Goal: Task Accomplishment & Management: Manage account settings

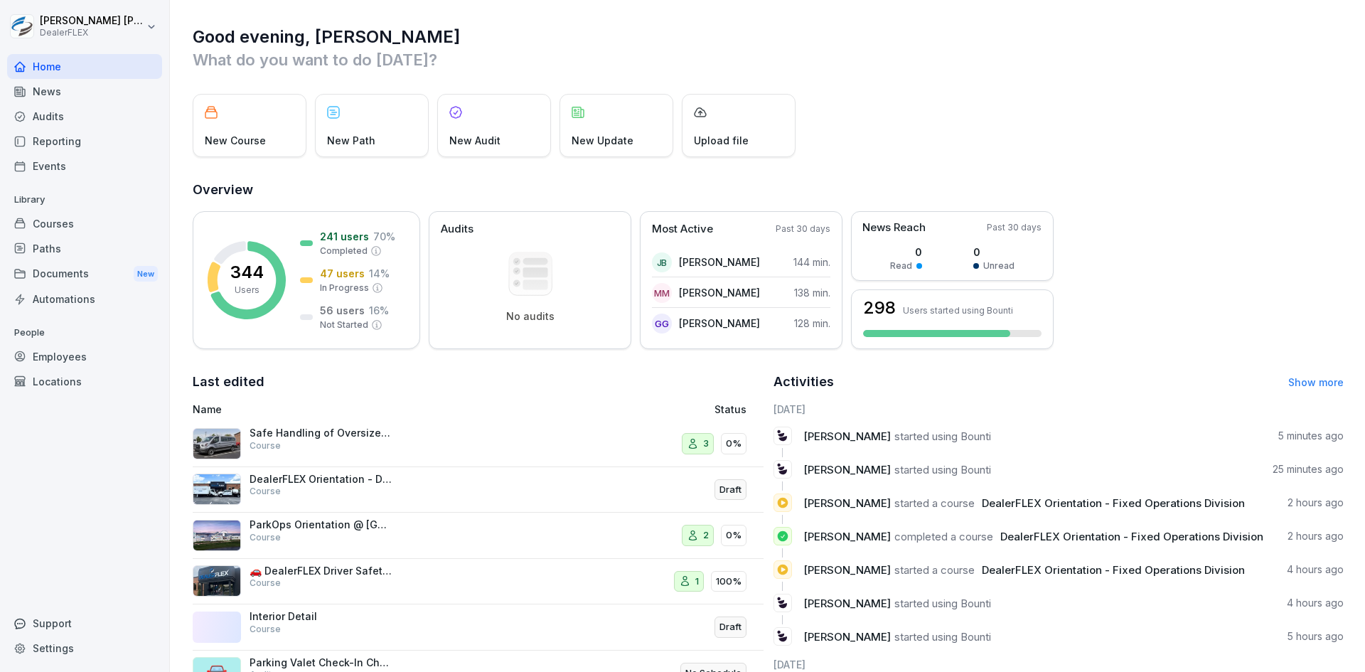
click at [56, 114] on div "Audits" at bounding box center [84, 116] width 155 height 25
click at [54, 89] on div "News" at bounding box center [84, 91] width 155 height 25
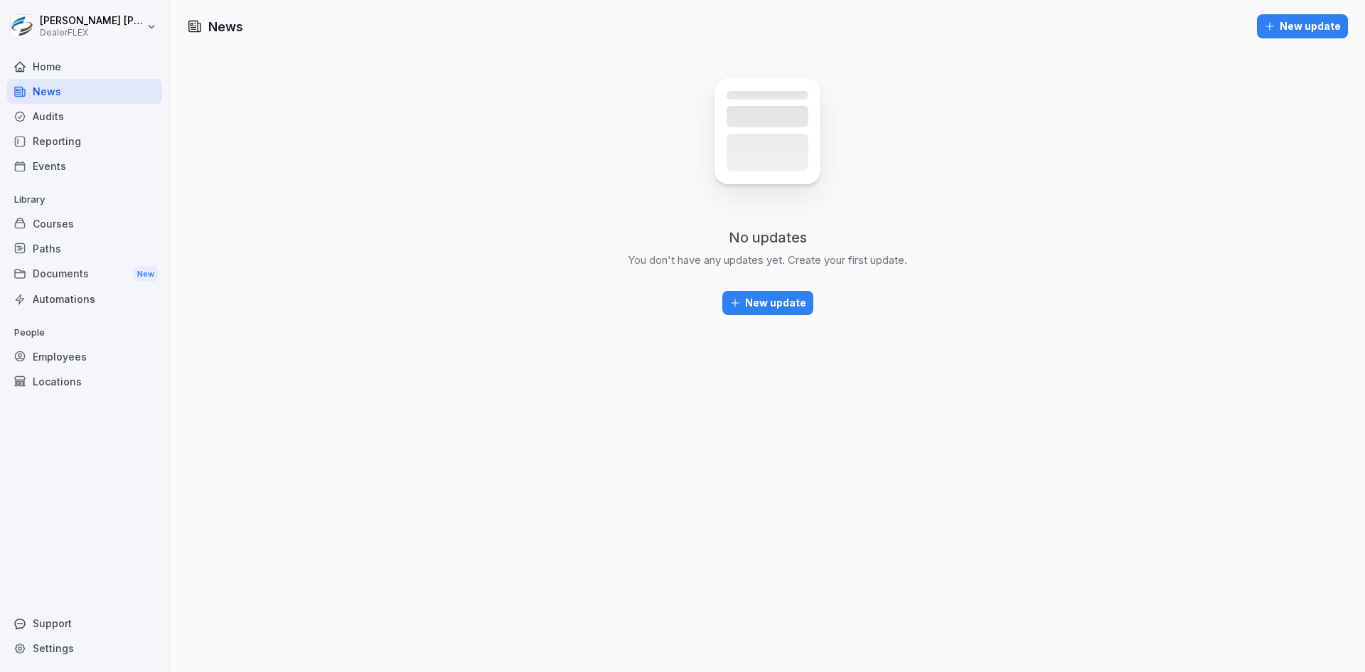
click at [63, 141] on div "Reporting" at bounding box center [84, 141] width 155 height 25
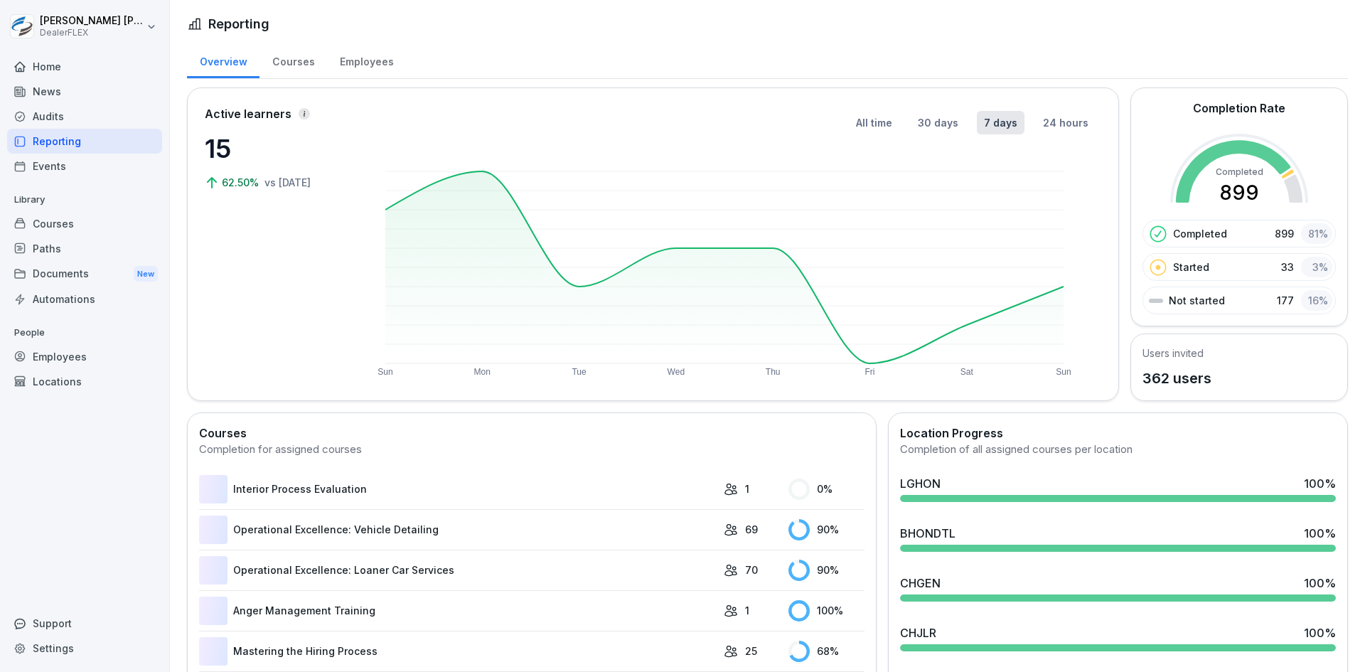
click at [50, 64] on div "Home" at bounding box center [84, 66] width 155 height 25
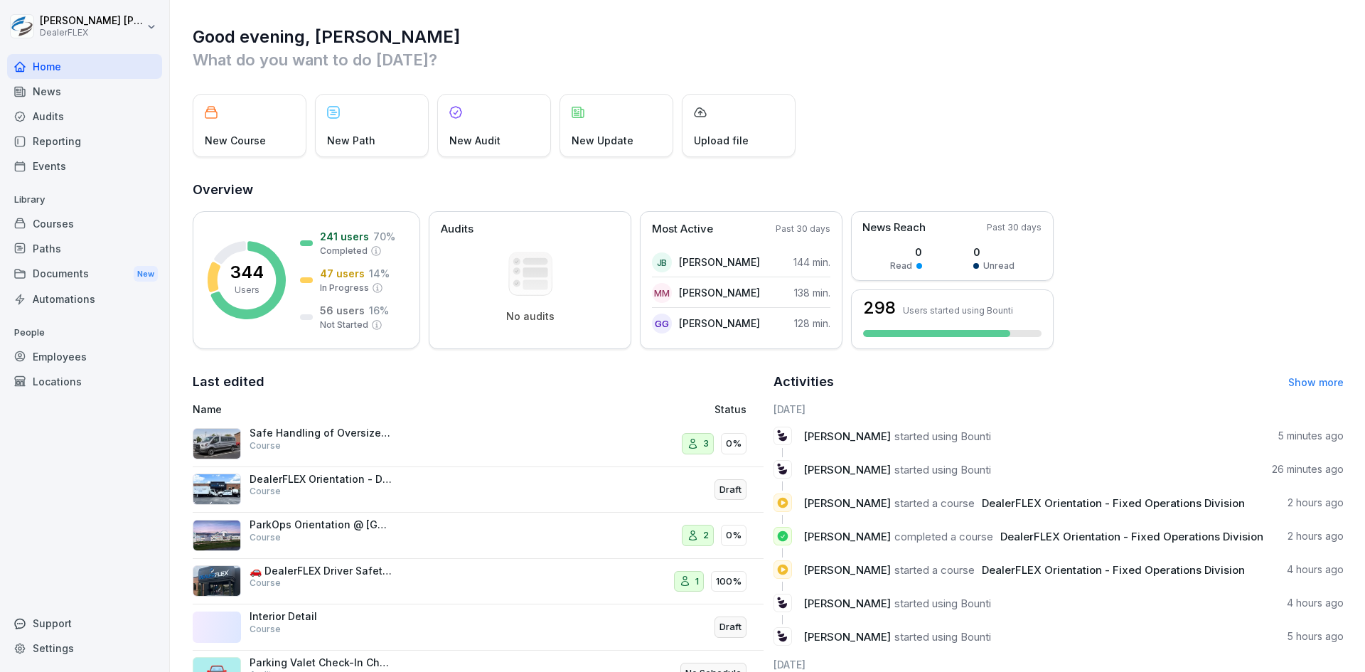
click at [56, 141] on div "Reporting" at bounding box center [84, 141] width 155 height 25
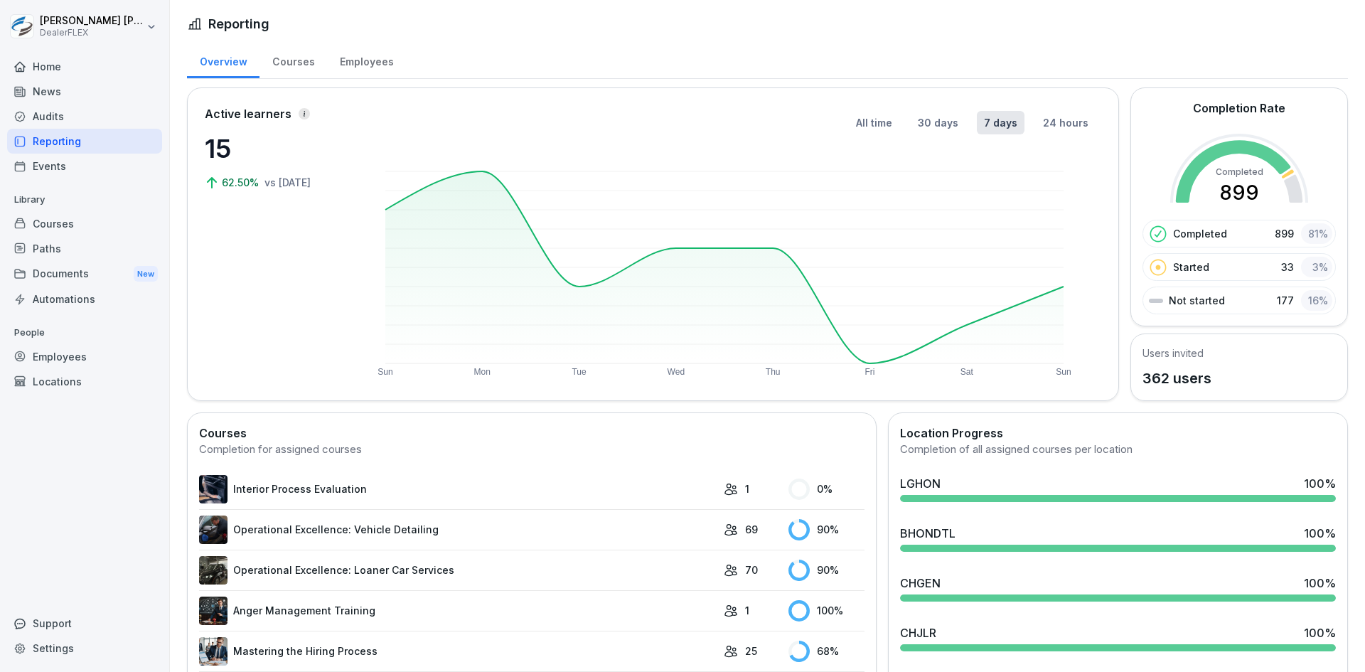
click at [296, 61] on div "Courses" at bounding box center [293, 60] width 68 height 36
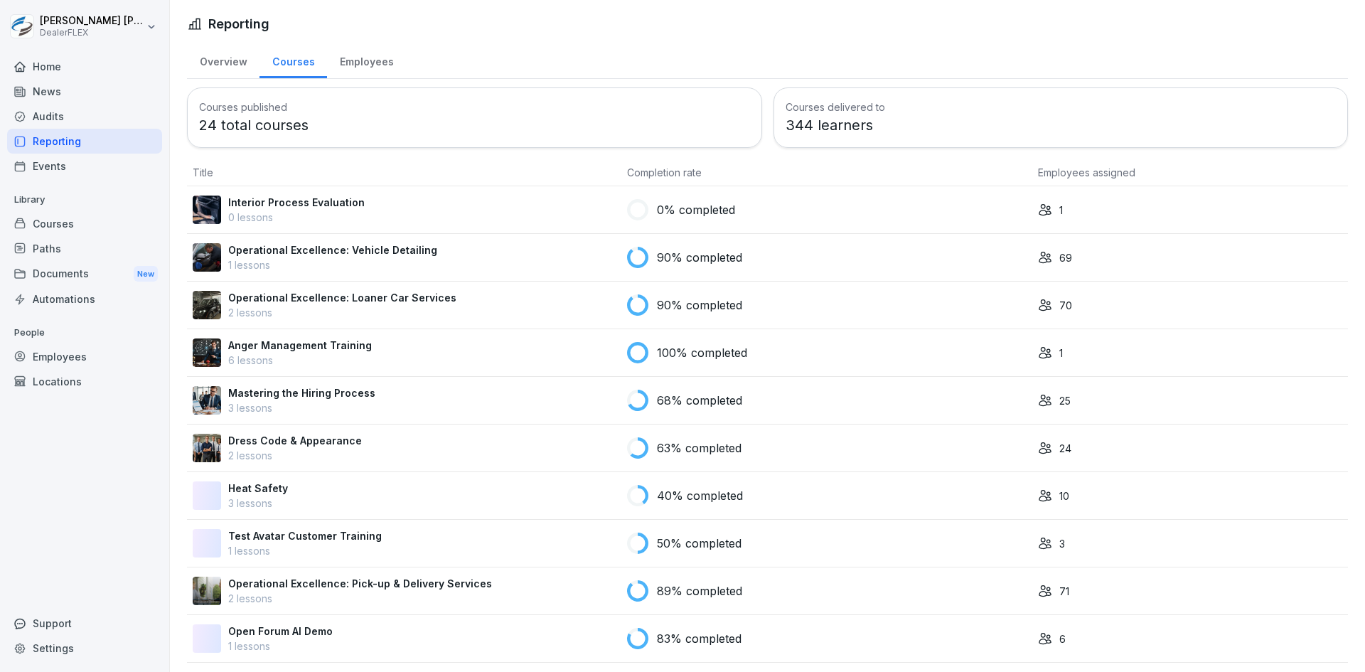
click at [24, 87] on icon at bounding box center [19, 91] width 11 height 11
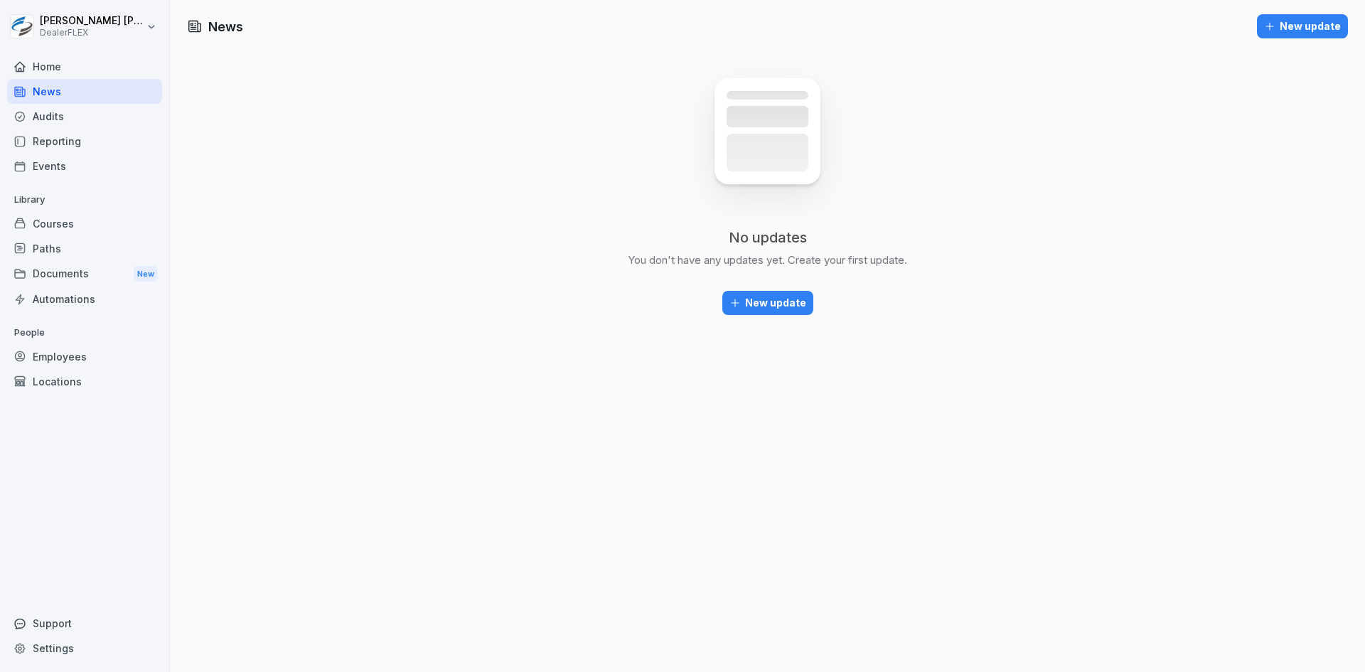
click at [50, 68] on div "Home" at bounding box center [84, 66] width 155 height 25
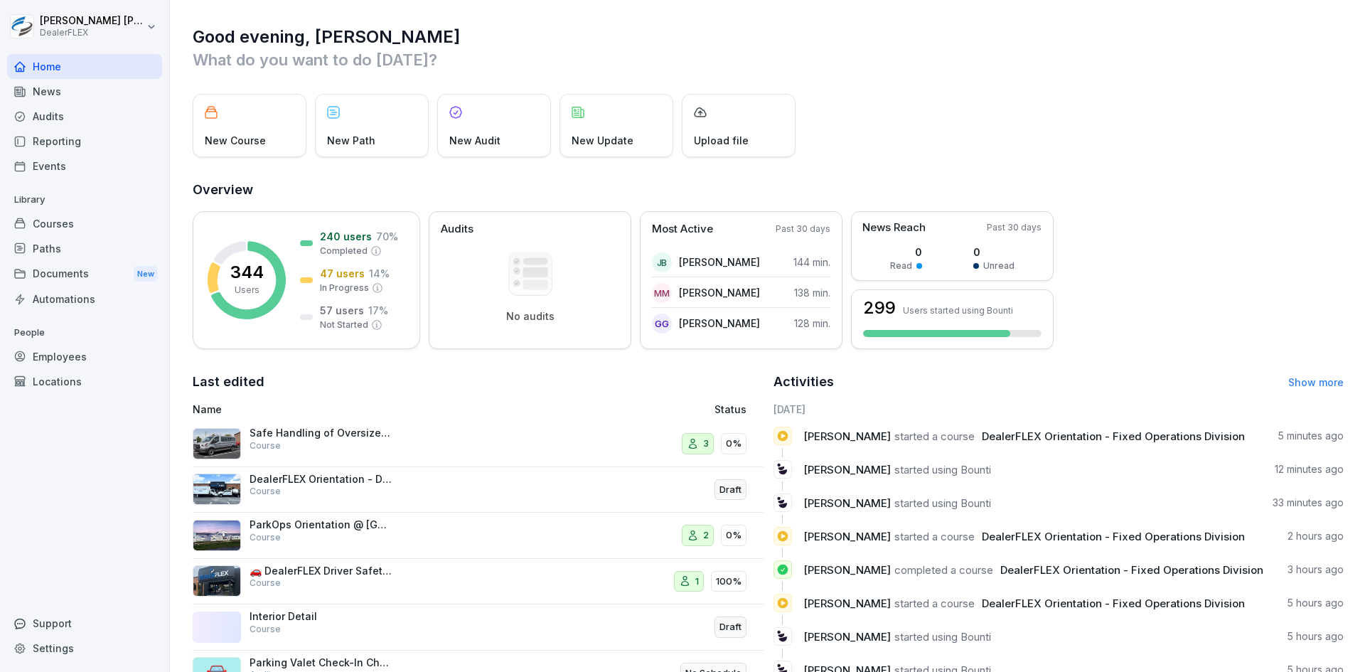
click at [939, 158] on div "Good evening, Justin What do you want to do today? New Course New Path New Audi…" at bounding box center [767, 360] width 1195 height 721
click at [53, 92] on div "News" at bounding box center [84, 91] width 155 height 25
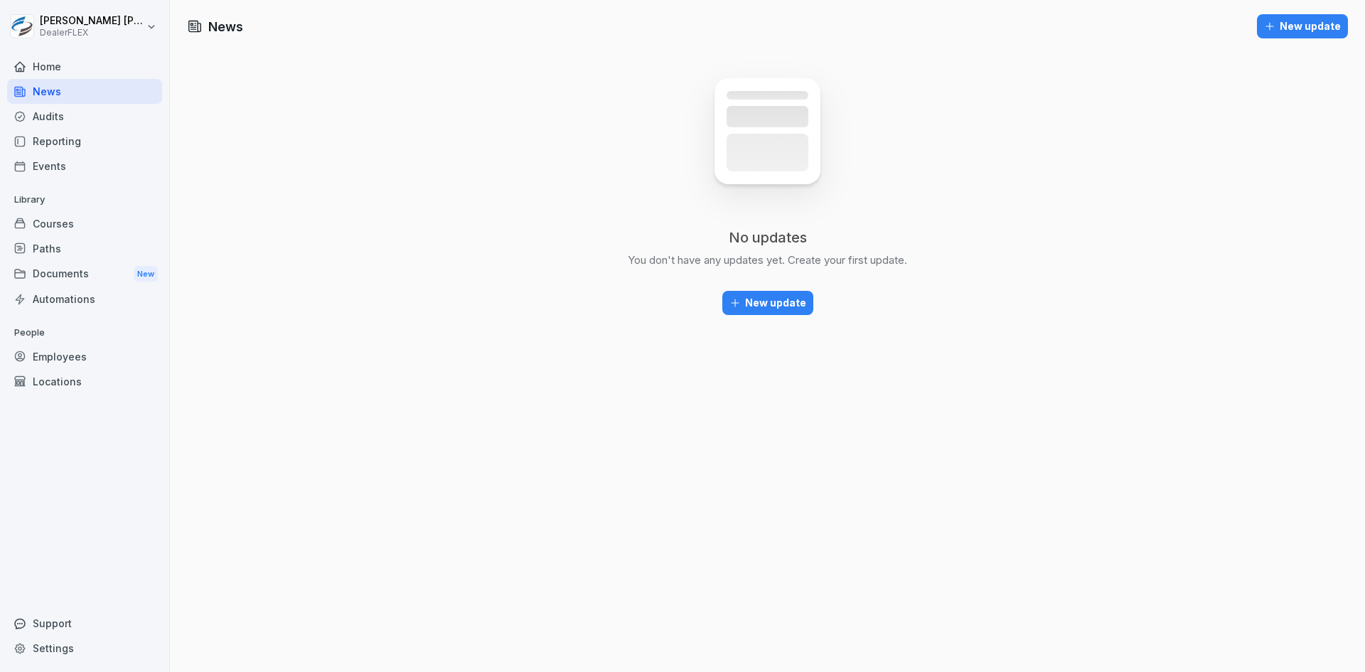
click at [82, 122] on div "Audits" at bounding box center [84, 116] width 155 height 25
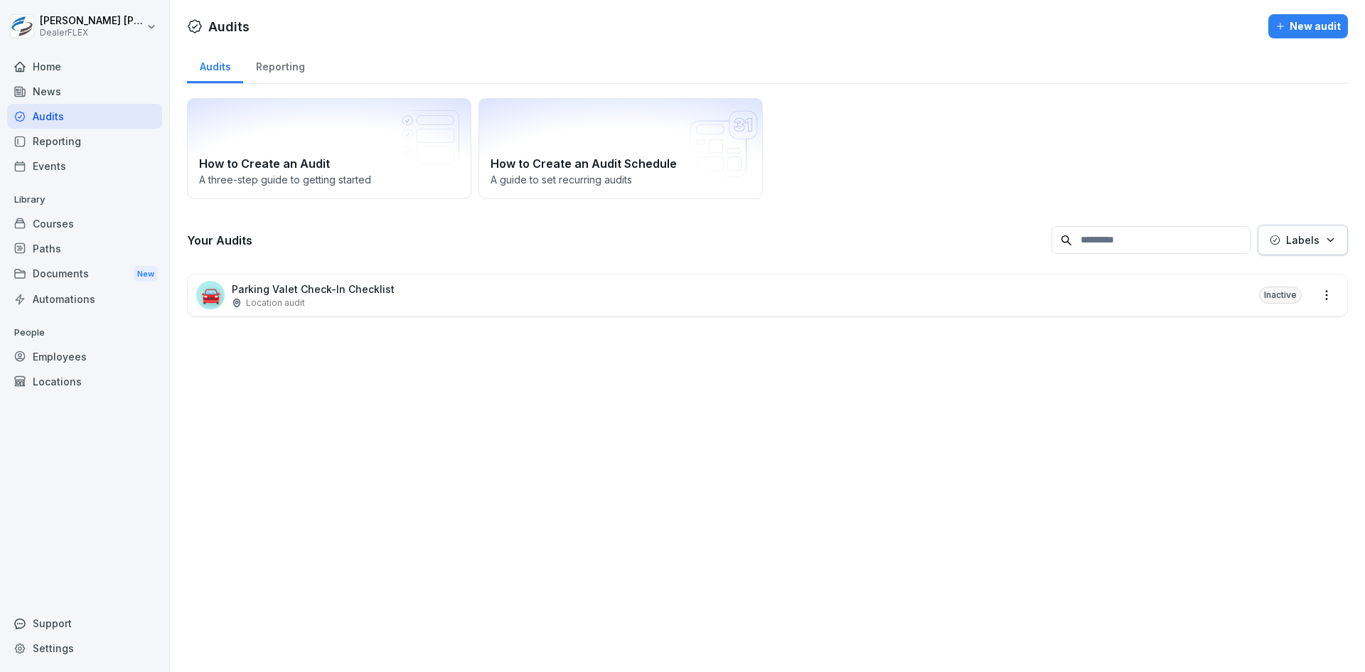
click at [63, 141] on div "Reporting" at bounding box center [84, 141] width 155 height 25
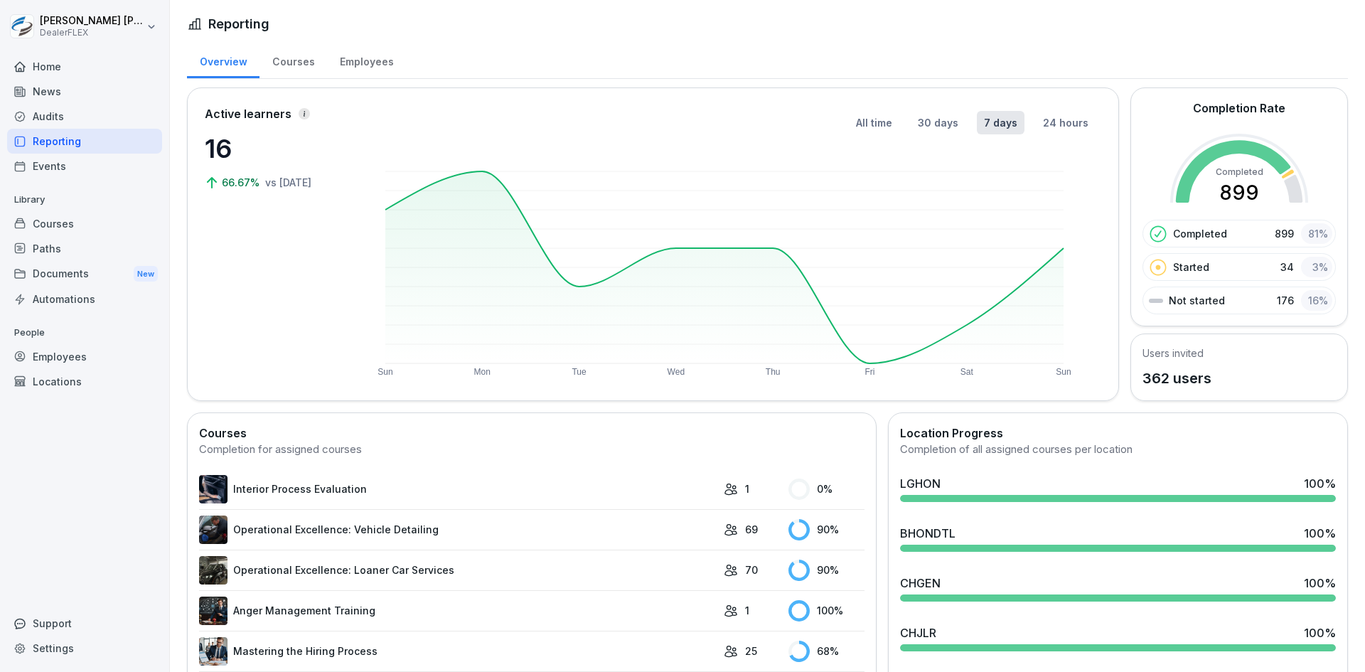
click at [73, 95] on div "News" at bounding box center [84, 91] width 155 height 25
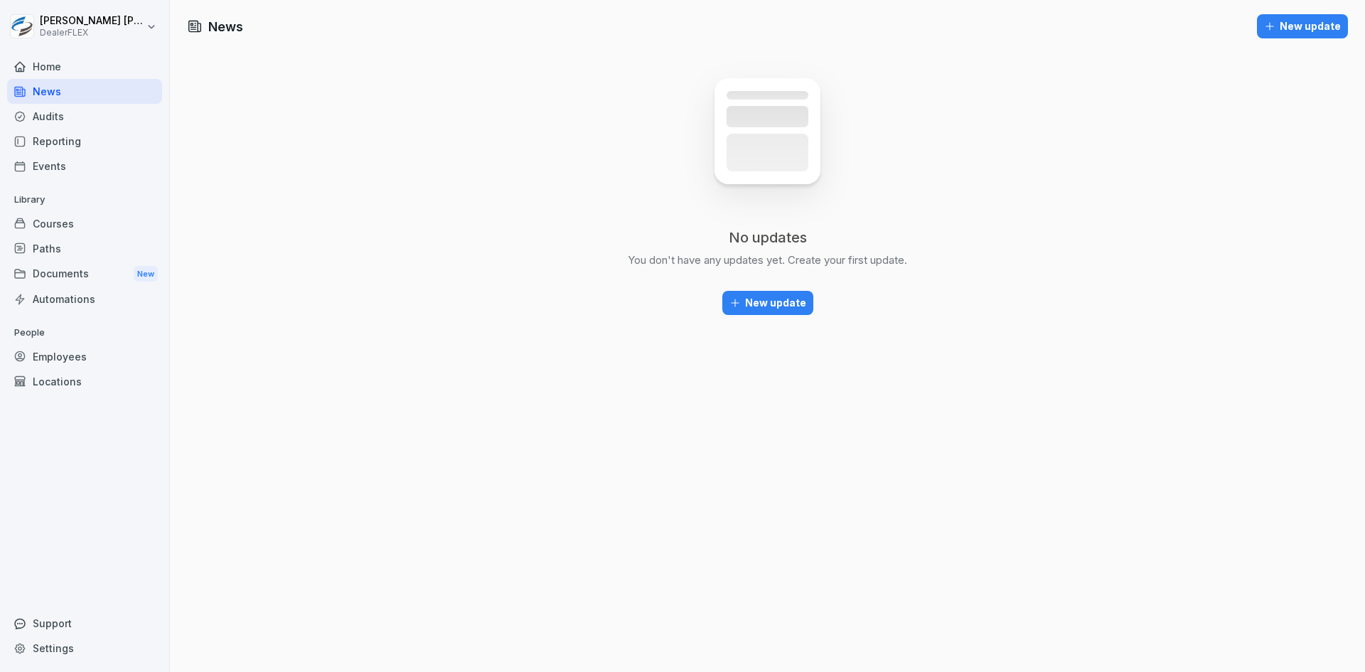
click at [60, 68] on div "Home" at bounding box center [84, 66] width 155 height 25
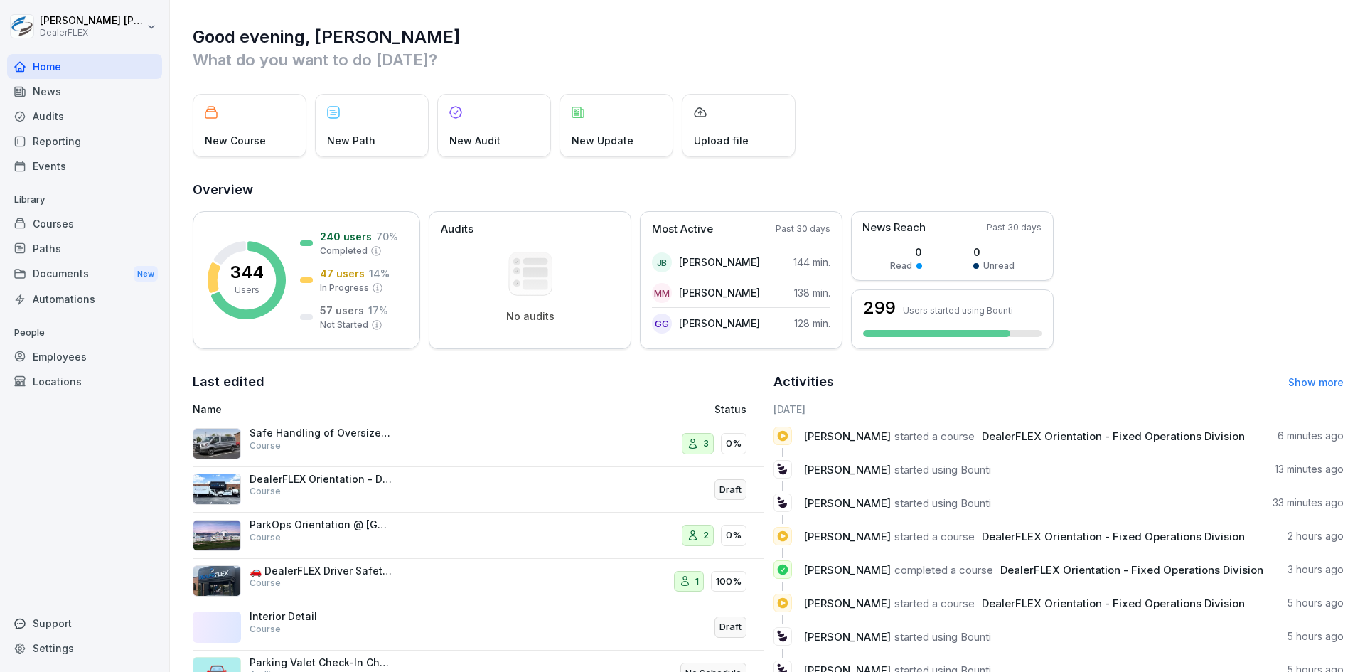
click at [591, 52] on p "What do you want to do today?" at bounding box center [768, 59] width 1151 height 23
click at [1073, 84] on div "Good evening, Justin What do you want to do today? New Course New Path New Audi…" at bounding box center [767, 360] width 1195 height 721
click at [987, 154] on div "New Course New Path New Audit New Update Upload file" at bounding box center [768, 125] width 1151 height 63
click at [987, 153] on div "New Course New Path New Audit New Update Upload file" at bounding box center [768, 125] width 1151 height 63
click at [60, 90] on div "News" at bounding box center [84, 91] width 155 height 25
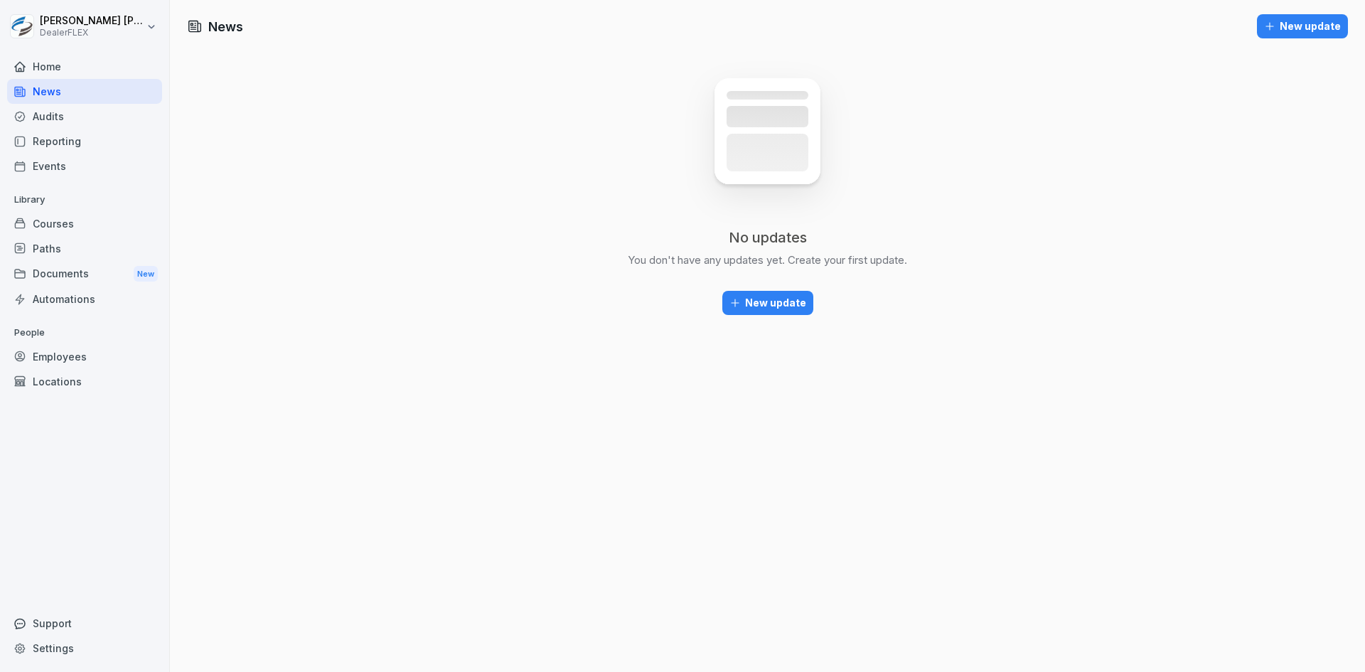
click at [52, 65] on div "Home" at bounding box center [84, 66] width 155 height 25
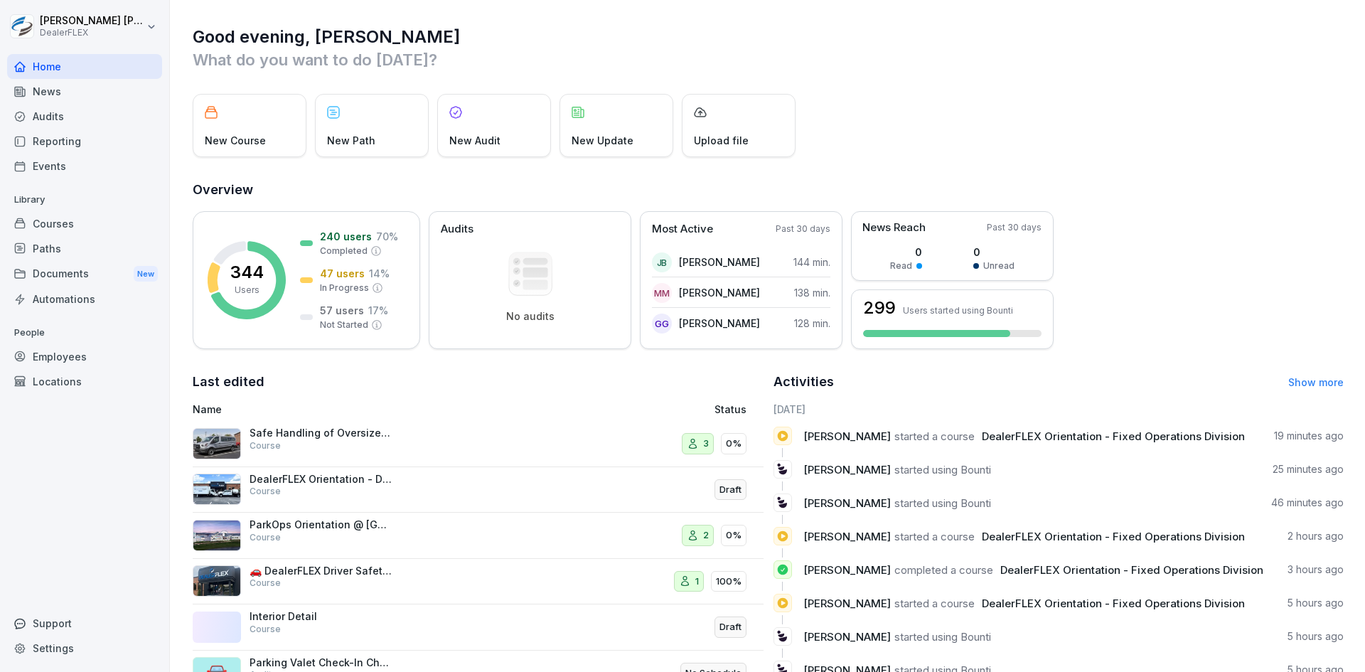
click at [481, 36] on h1 "Good evening, Justin" at bounding box center [768, 37] width 1151 height 23
click at [47, 116] on div "Audits" at bounding box center [84, 116] width 155 height 25
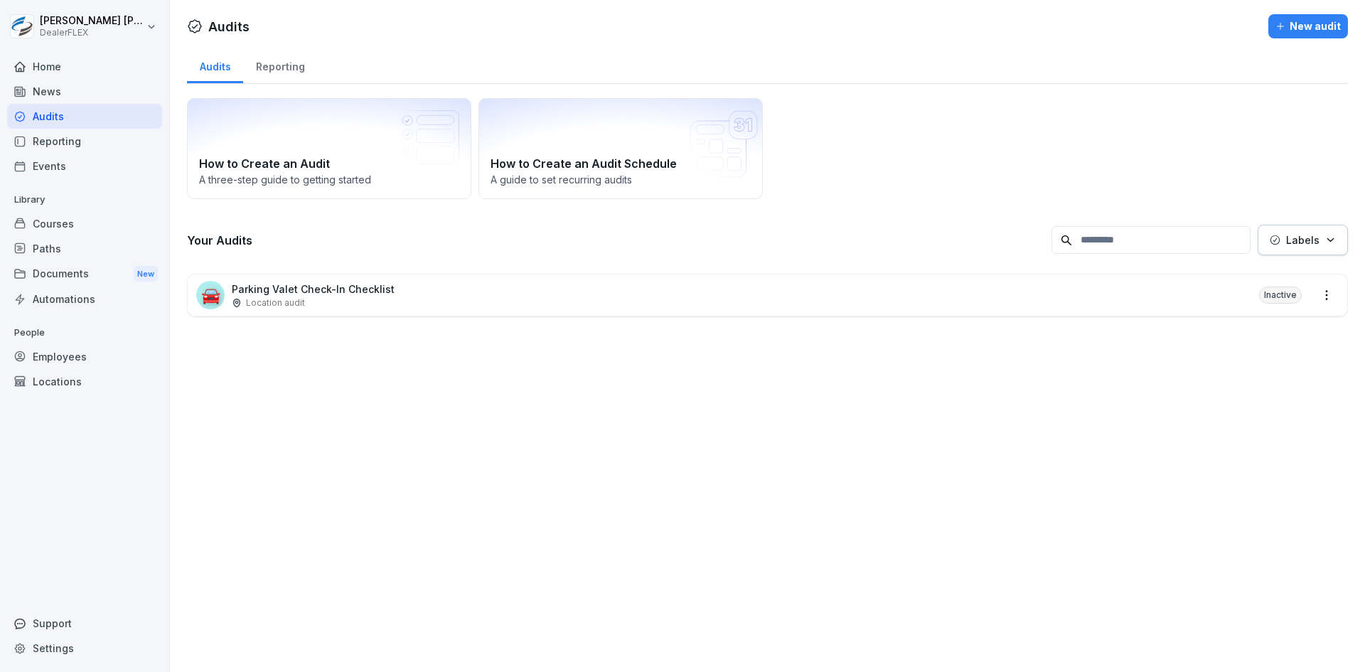
click at [54, 68] on div "Home" at bounding box center [84, 66] width 155 height 25
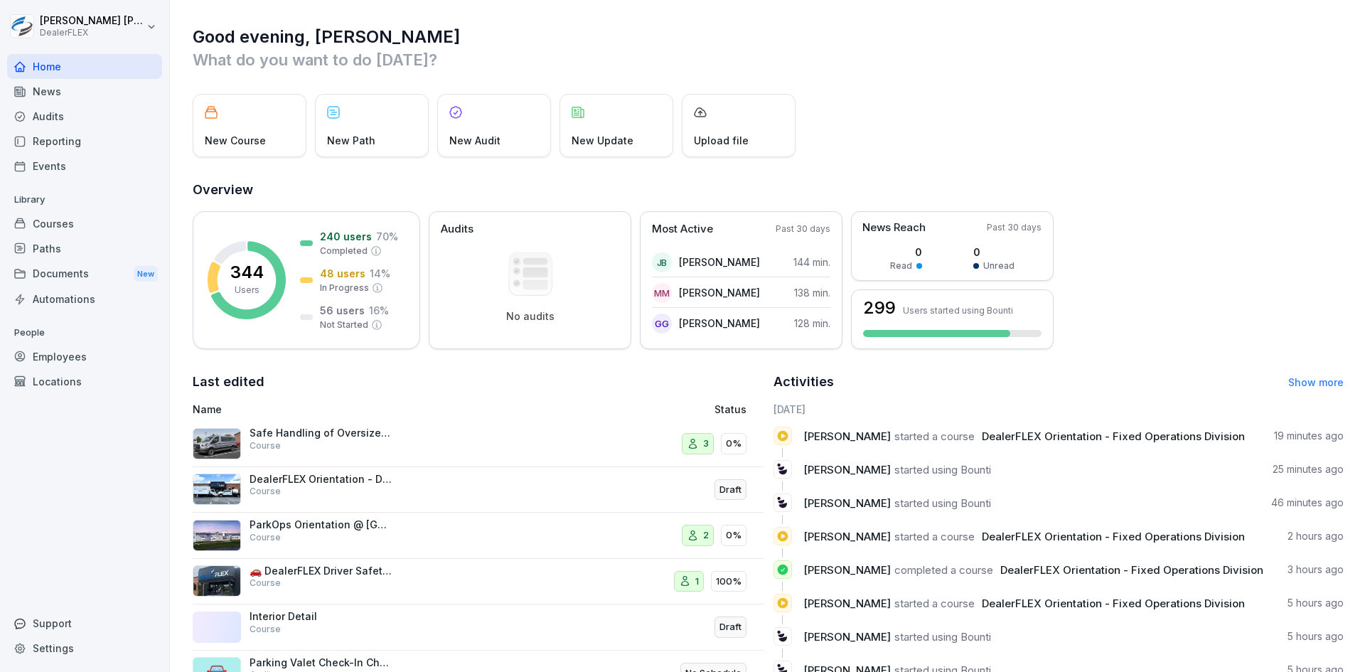
click at [45, 222] on div "Courses" at bounding box center [84, 223] width 155 height 25
click at [61, 70] on div "Home" at bounding box center [84, 66] width 155 height 25
click at [70, 269] on div "Documents New" at bounding box center [84, 274] width 155 height 26
click at [68, 222] on div "Courses" at bounding box center [84, 223] width 155 height 25
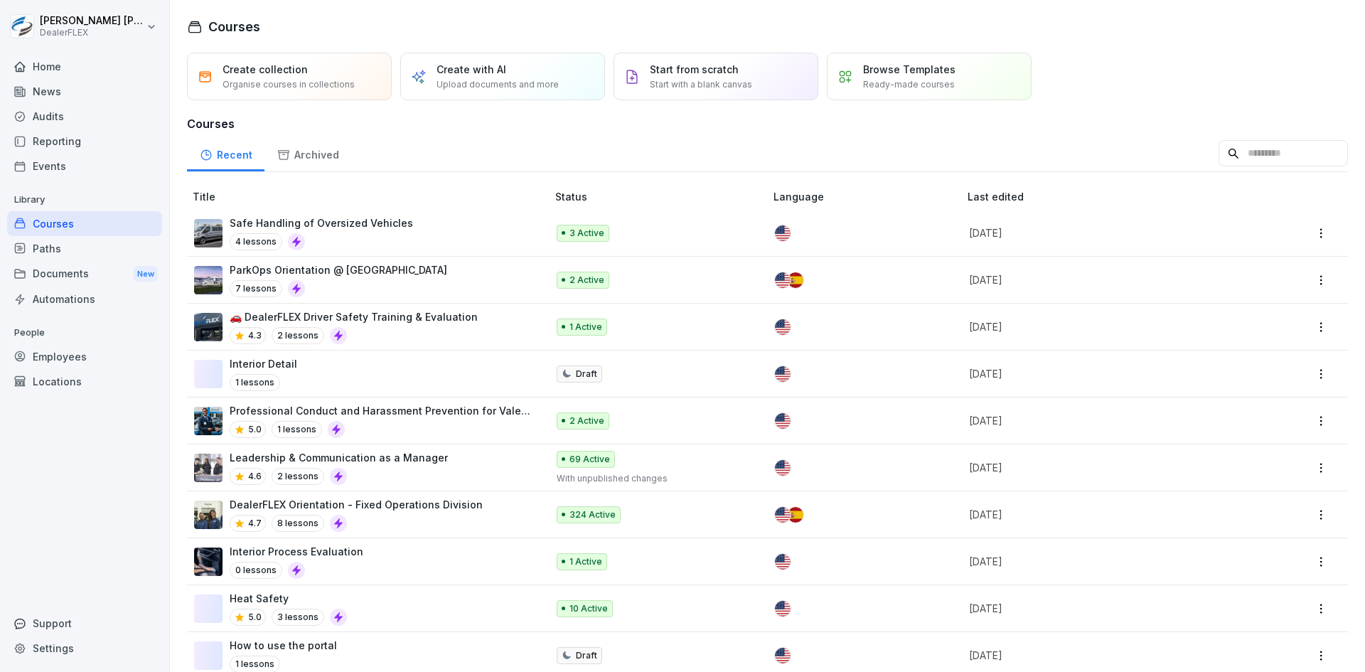
click at [48, 62] on div "Home" at bounding box center [84, 66] width 155 height 25
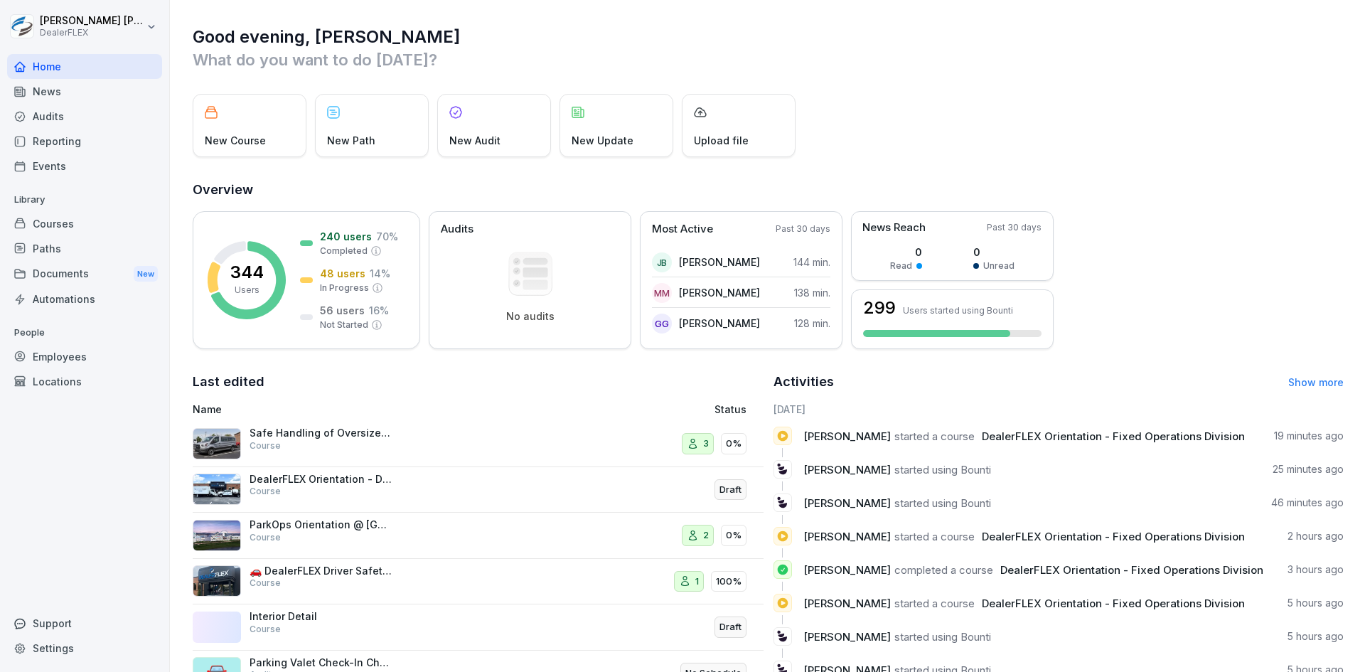
click at [52, 223] on div "Courses" at bounding box center [84, 223] width 155 height 25
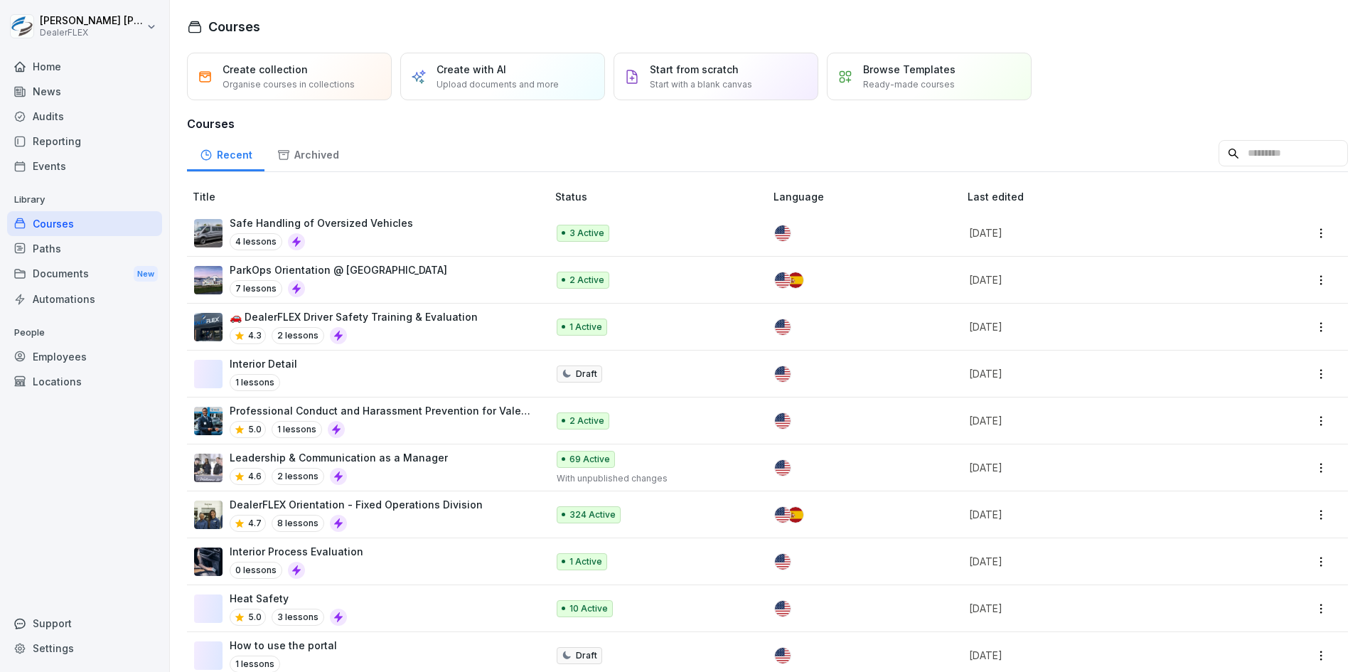
click at [70, 74] on div "Home" at bounding box center [84, 66] width 155 height 25
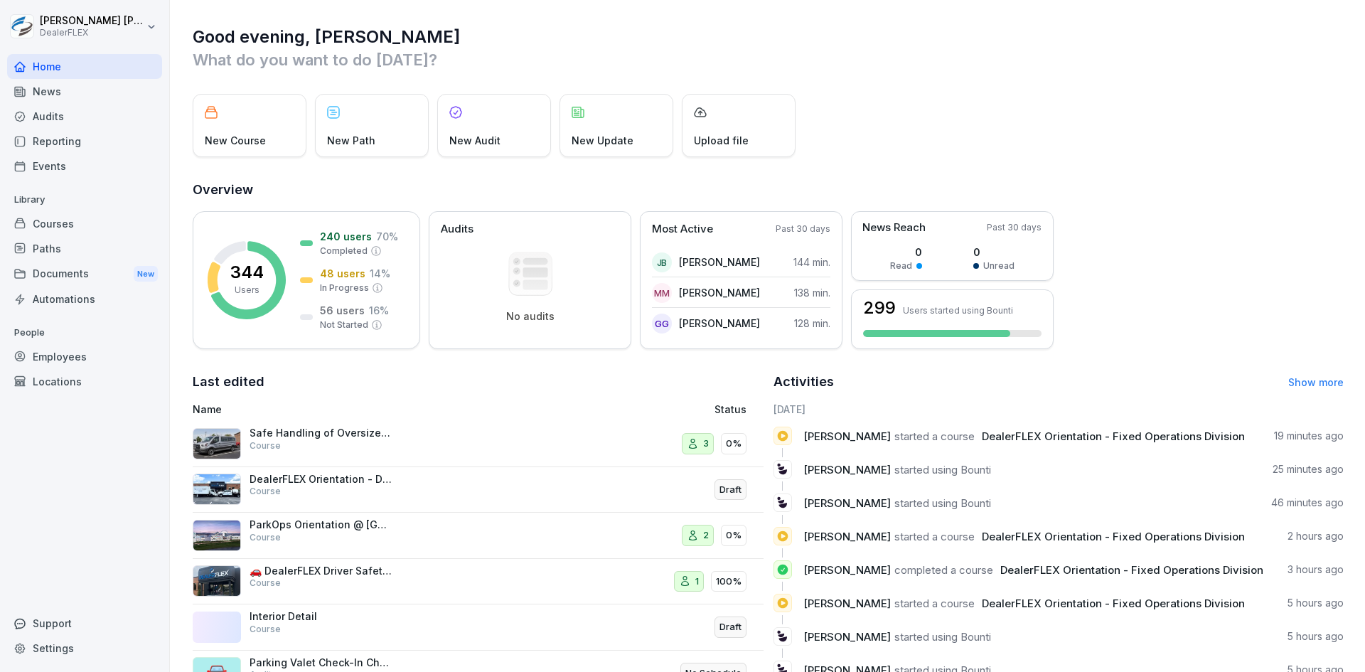
click at [872, 91] on div "Good evening, Justin What do you want to do today? New Course New Path New Audi…" at bounding box center [767, 360] width 1195 height 721
click at [45, 111] on div "Audits" at bounding box center [84, 116] width 155 height 25
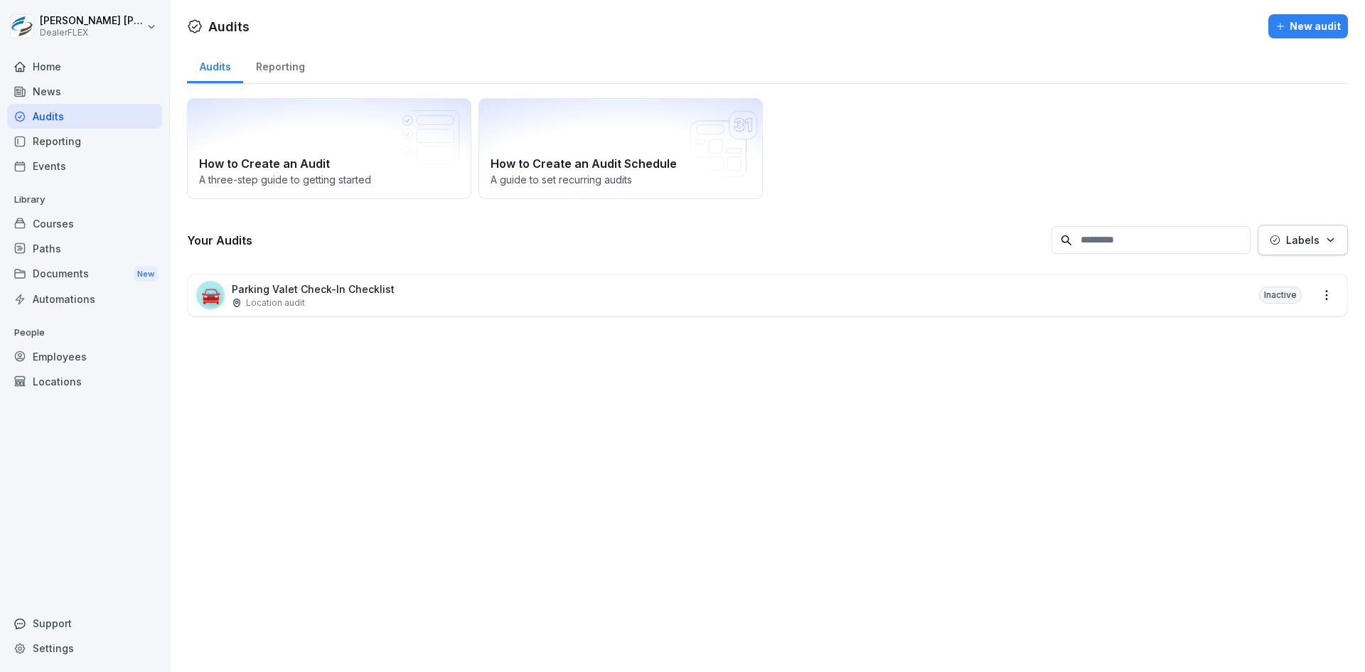
click at [54, 62] on div "Home" at bounding box center [84, 66] width 155 height 25
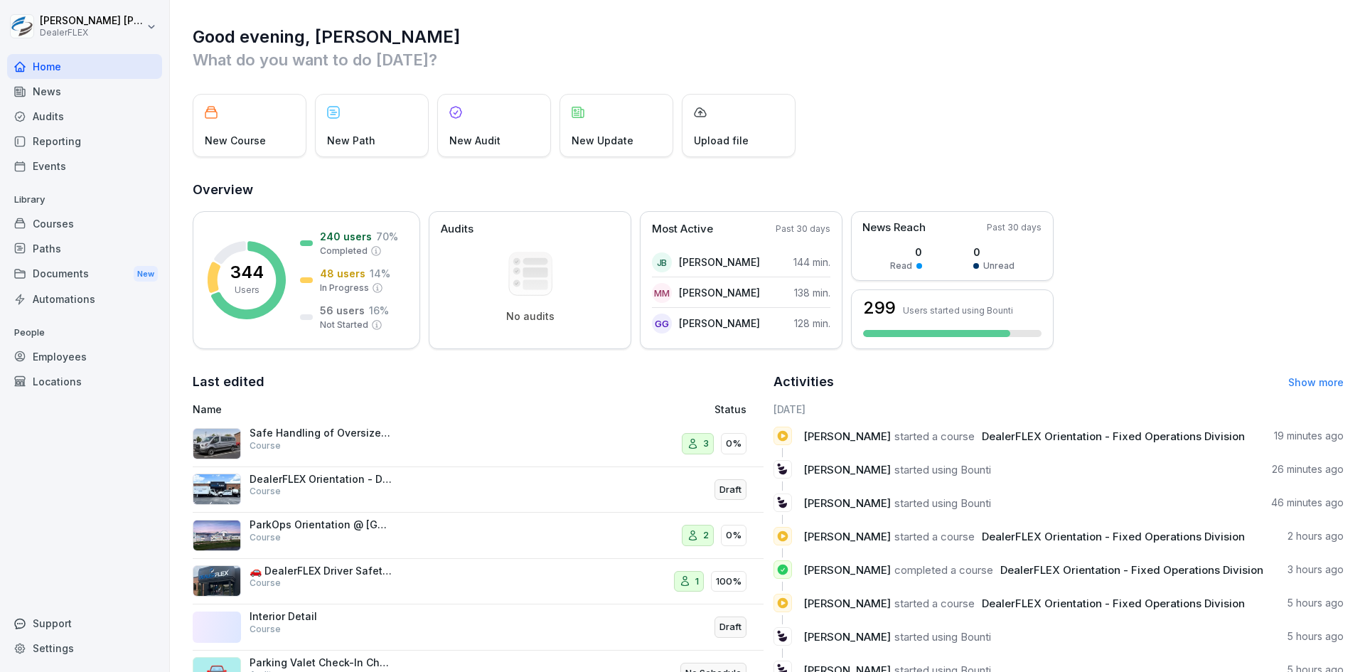
click at [1132, 105] on div "New Course New Path New Audit New Update Upload file" at bounding box center [768, 125] width 1151 height 63
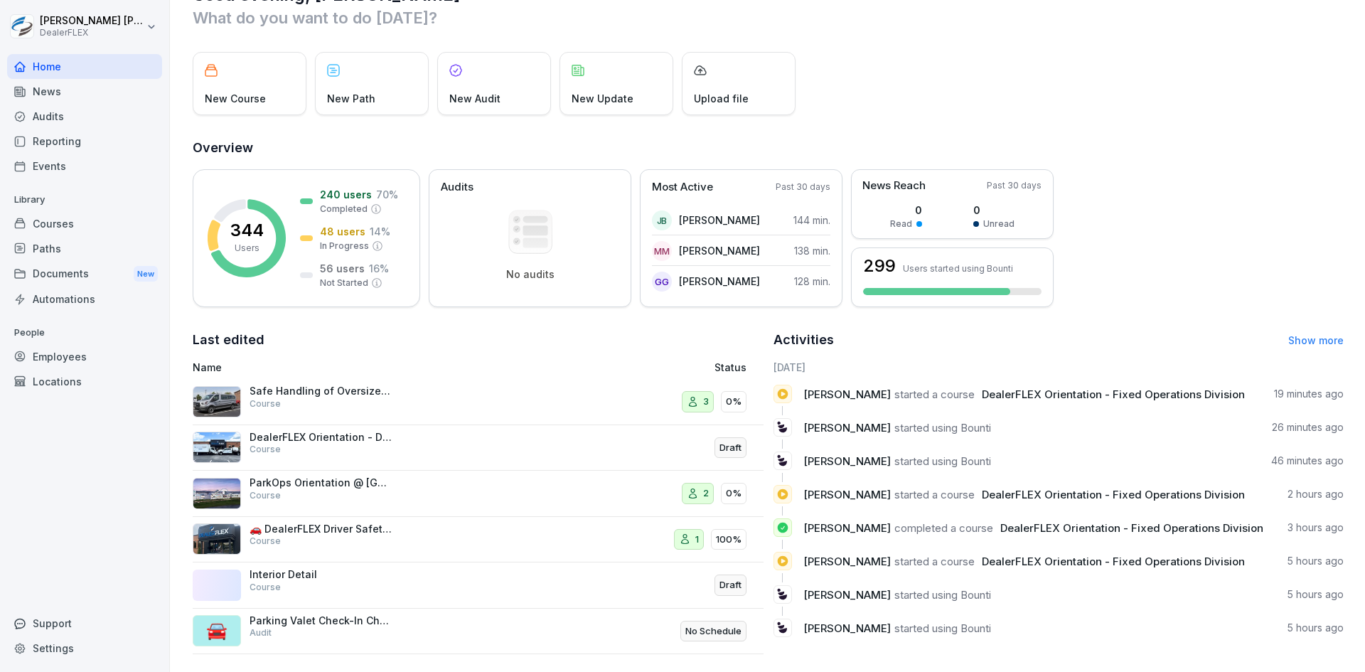
scroll to position [60, 0]
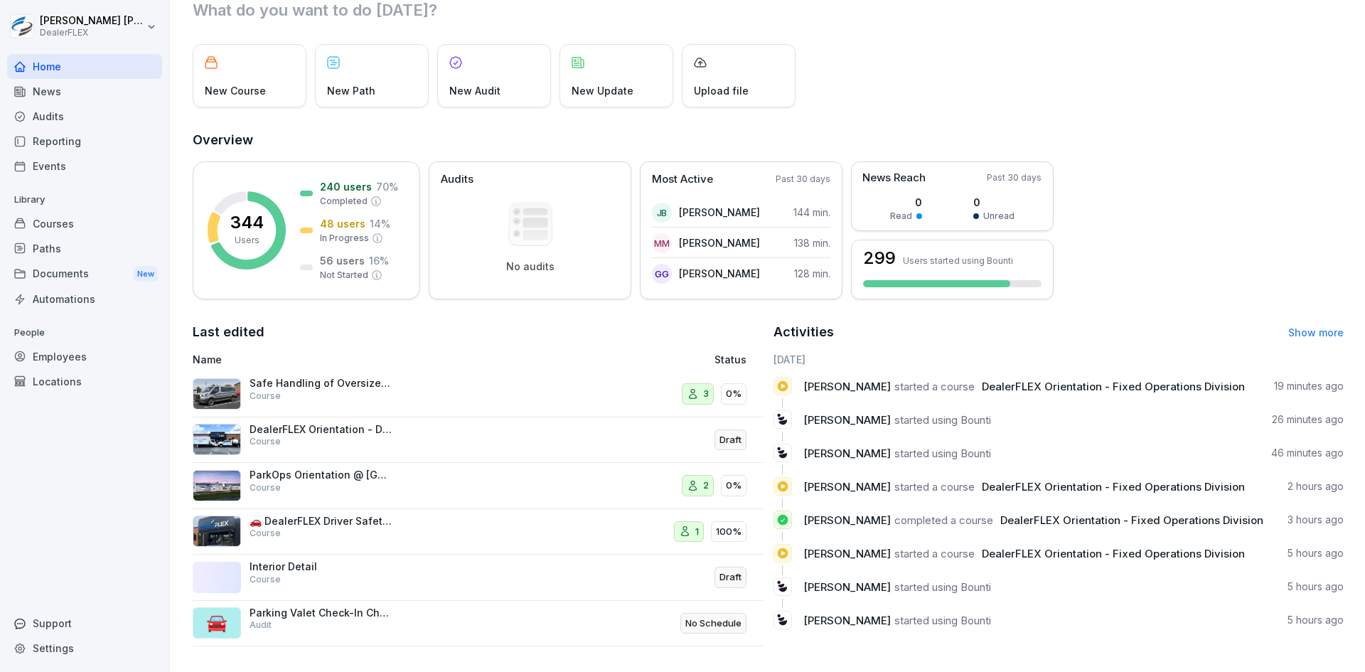
click at [64, 143] on div "Reporting" at bounding box center [84, 141] width 155 height 25
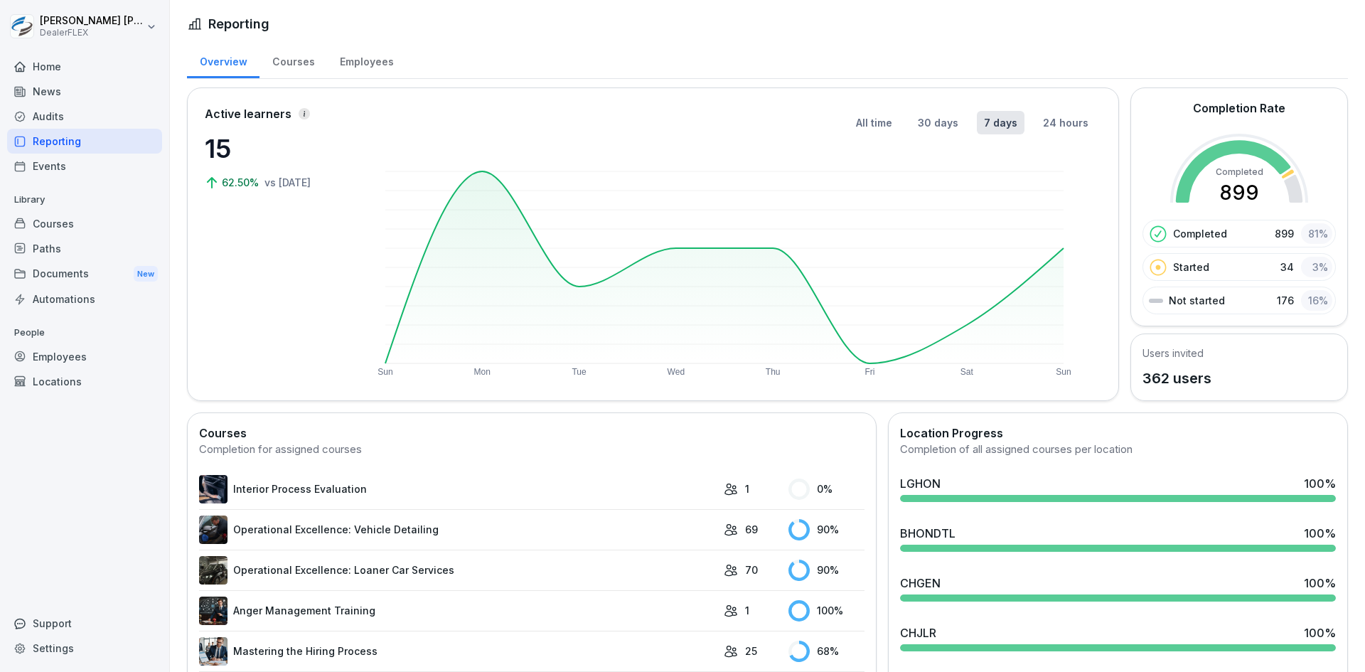
click at [300, 59] on div "Courses" at bounding box center [293, 60] width 68 height 36
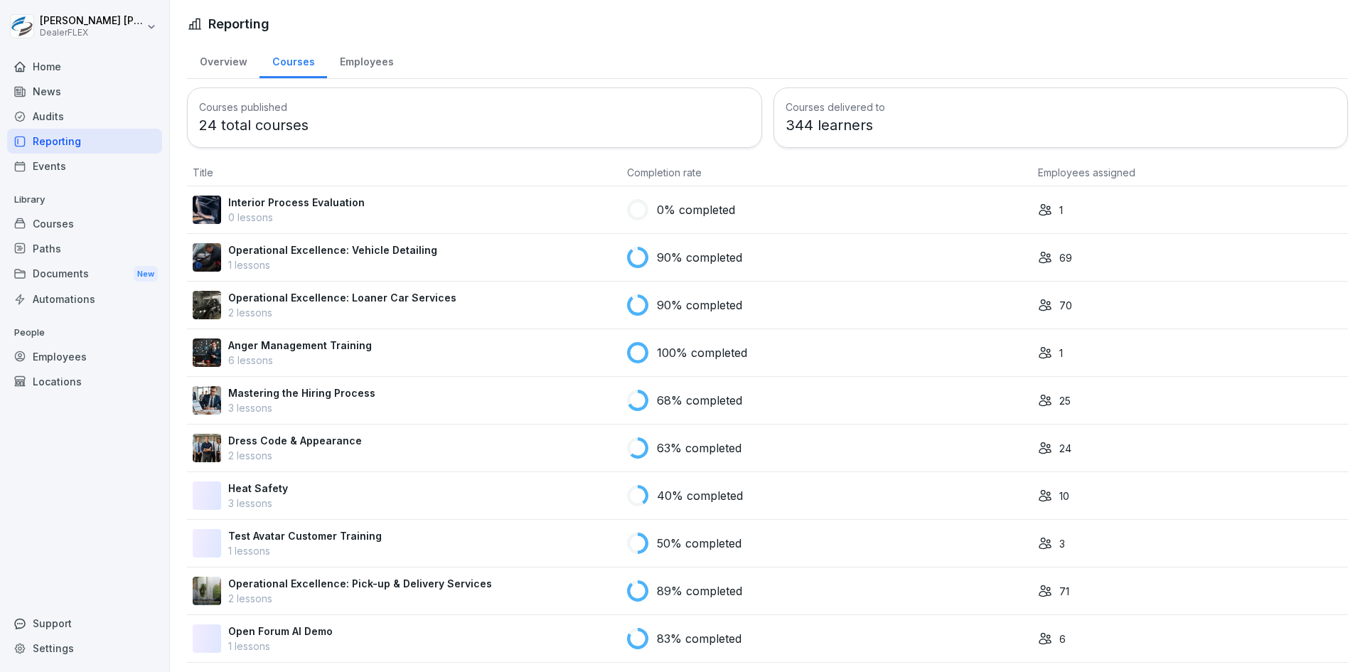
click at [210, 63] on div "Overview" at bounding box center [223, 60] width 73 height 36
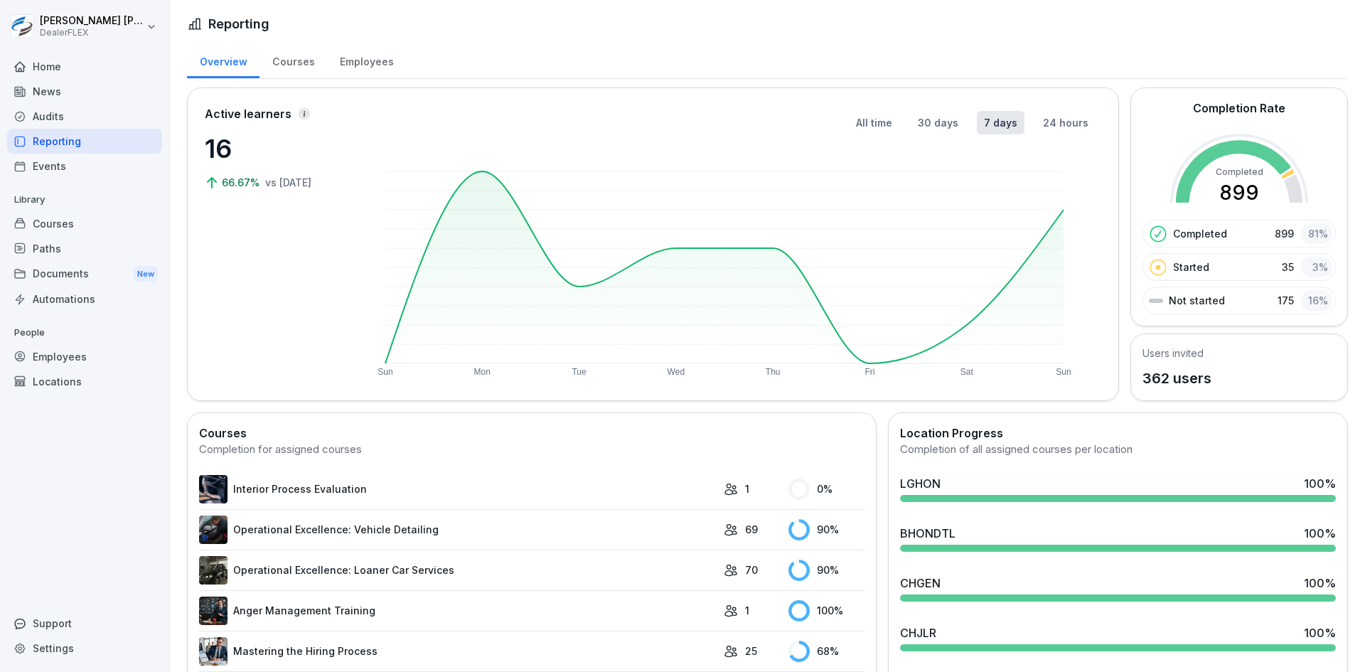
click at [51, 232] on div "Courses" at bounding box center [84, 223] width 155 height 25
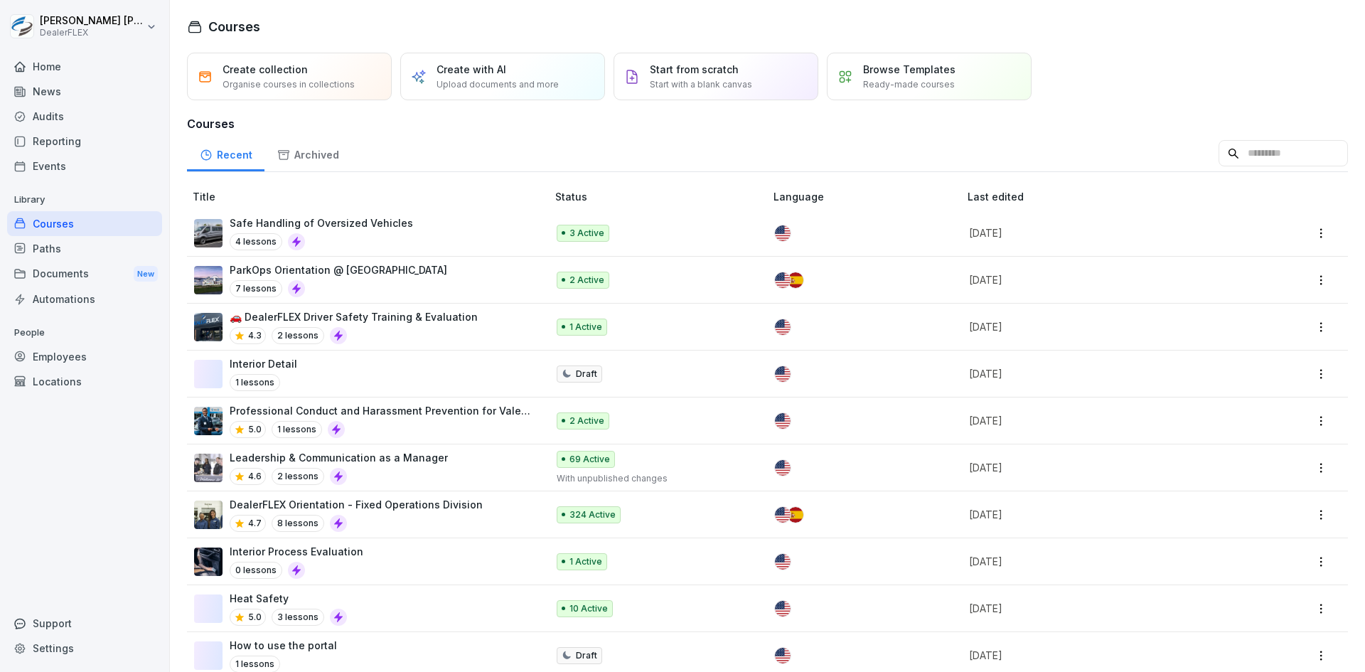
click at [43, 71] on div "Home" at bounding box center [84, 66] width 155 height 25
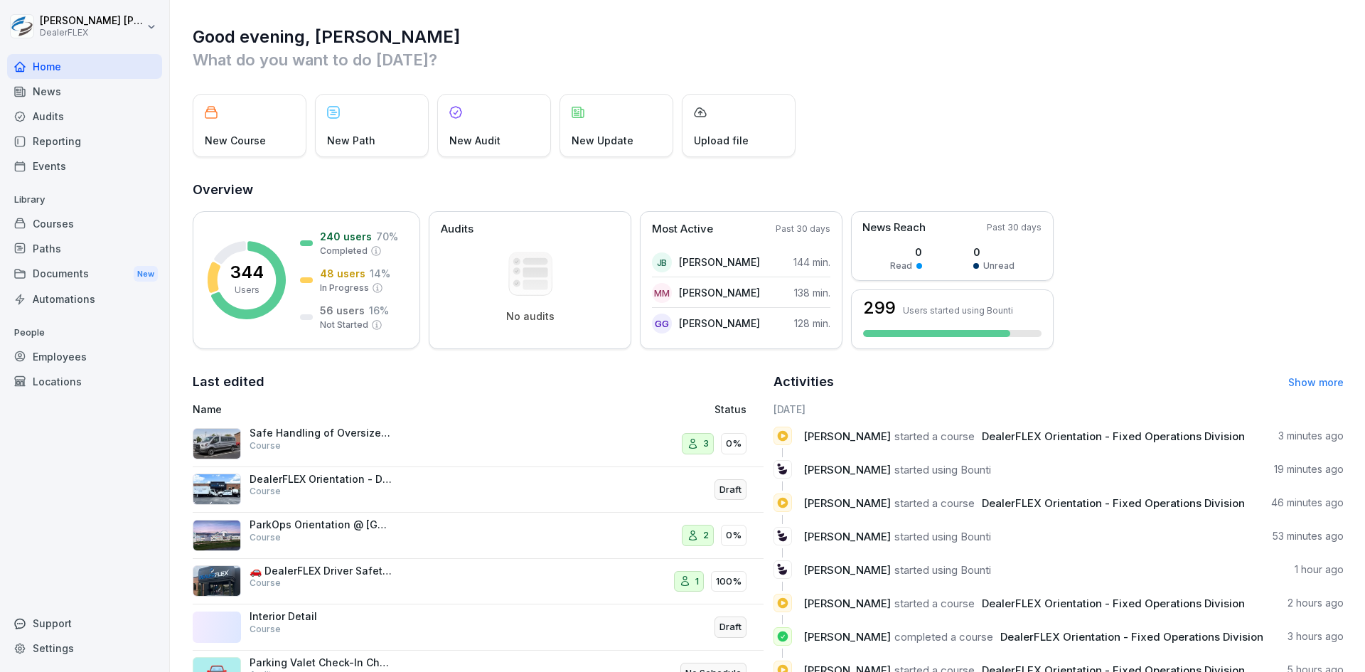
click at [311, 495] on div "DealerFLEX Orientation - Detail Division Course" at bounding box center [320, 486] width 142 height 26
click at [68, 227] on div "Courses" at bounding box center [84, 223] width 155 height 25
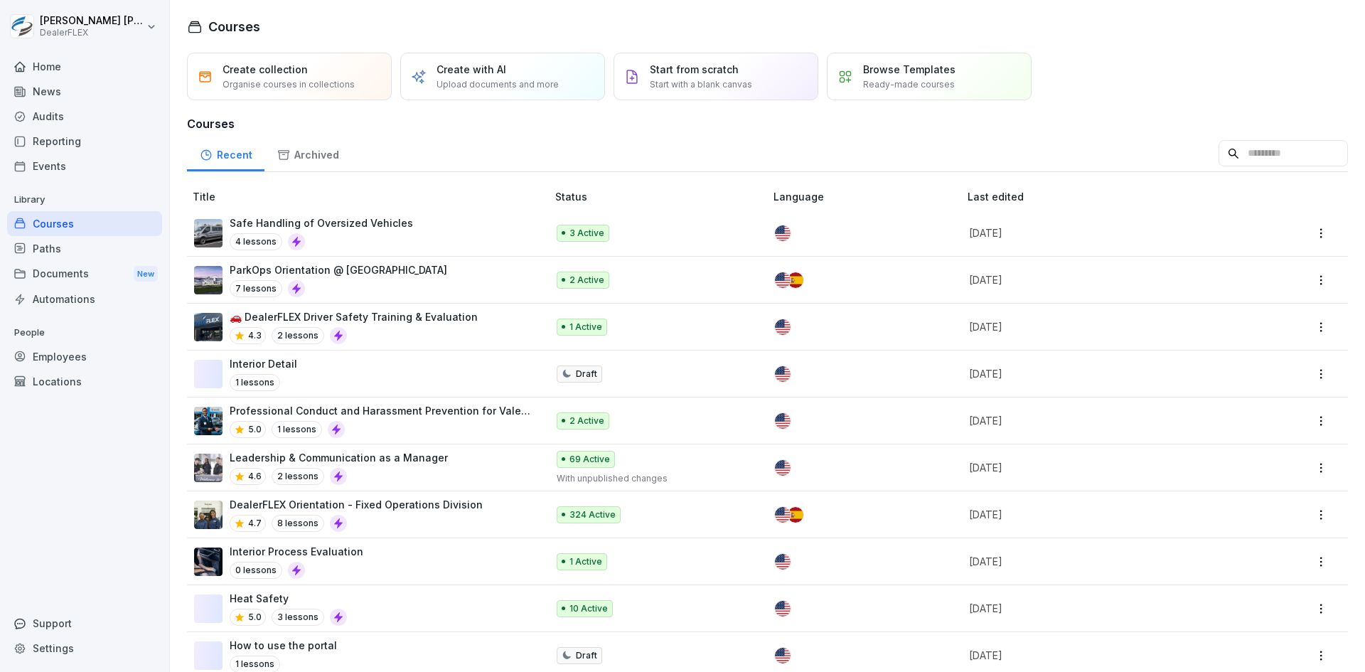
click at [418, 512] on div "DealerFLEX Orientation - Fixed Operations Division 4.7 8 lessons" at bounding box center [356, 514] width 253 height 35
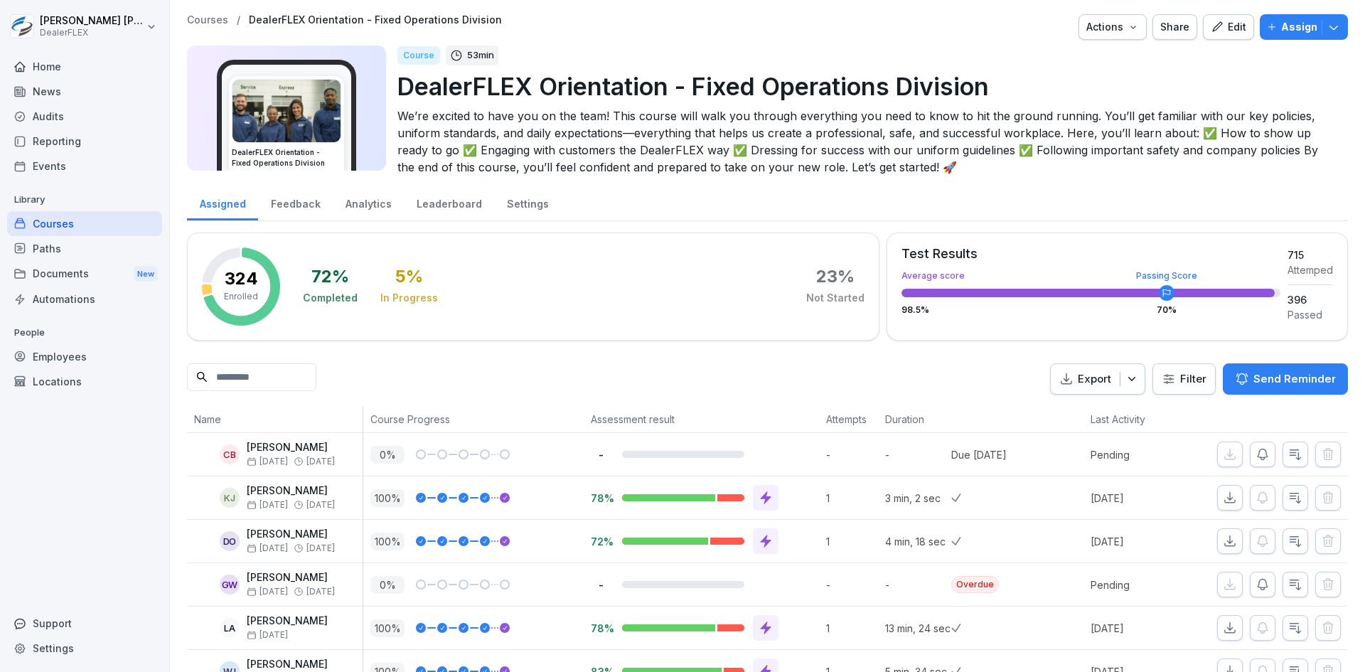
click at [1124, 377] on icon "button" at bounding box center [1131, 379] width 14 height 14
click at [1070, 434] on p "Export as CSV file" at bounding box center [1083, 435] width 85 height 13
click at [50, 66] on div "Home" at bounding box center [84, 66] width 155 height 25
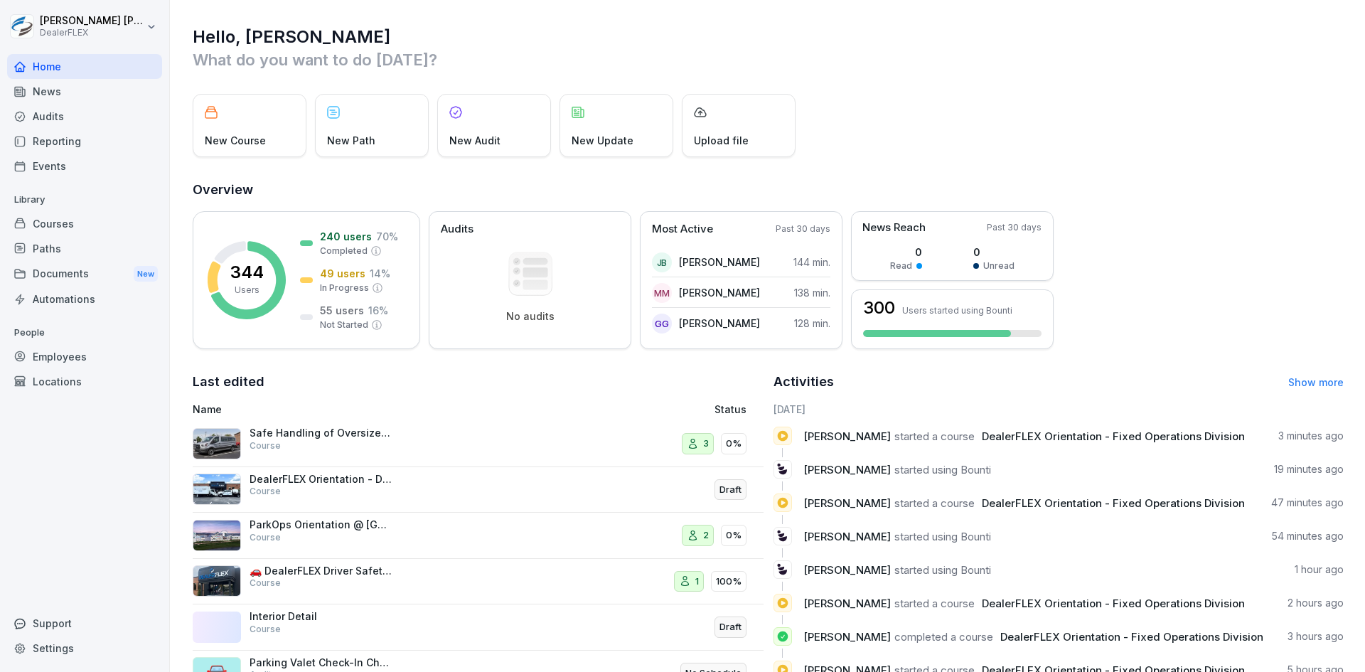
click at [53, 246] on div "Paths" at bounding box center [84, 248] width 155 height 25
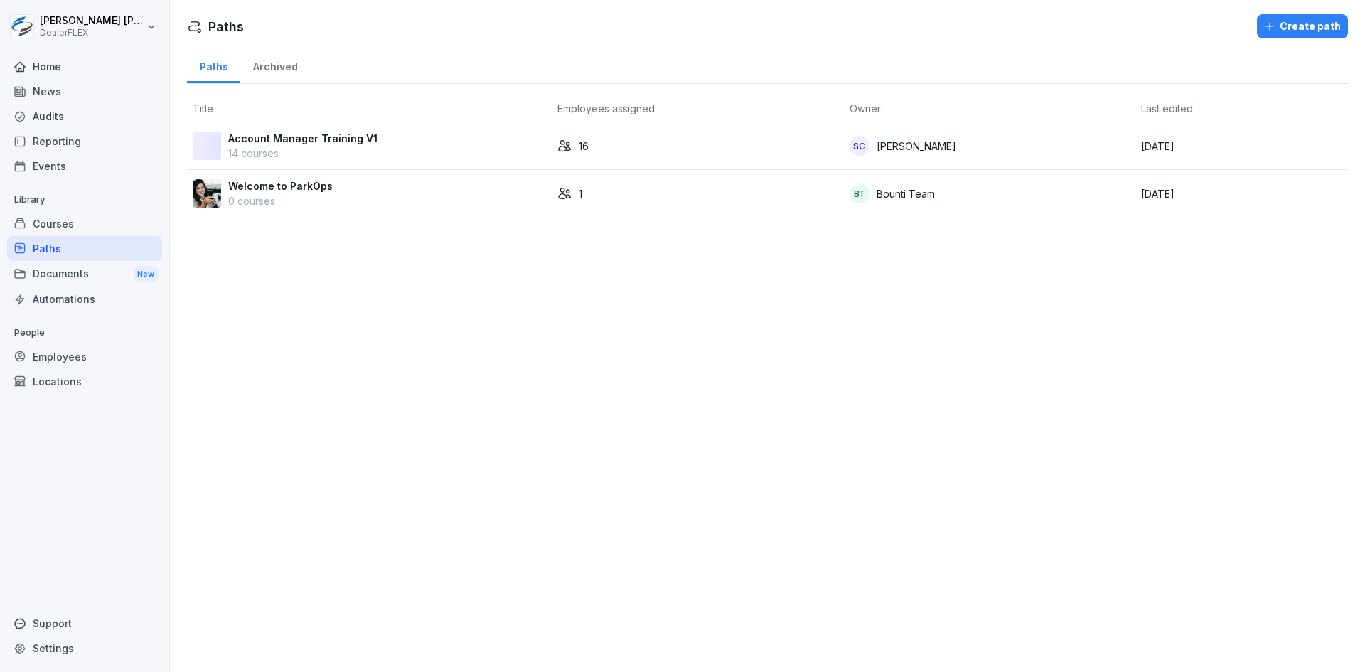
click at [308, 146] on p "14 courses" at bounding box center [302, 153] width 149 height 15
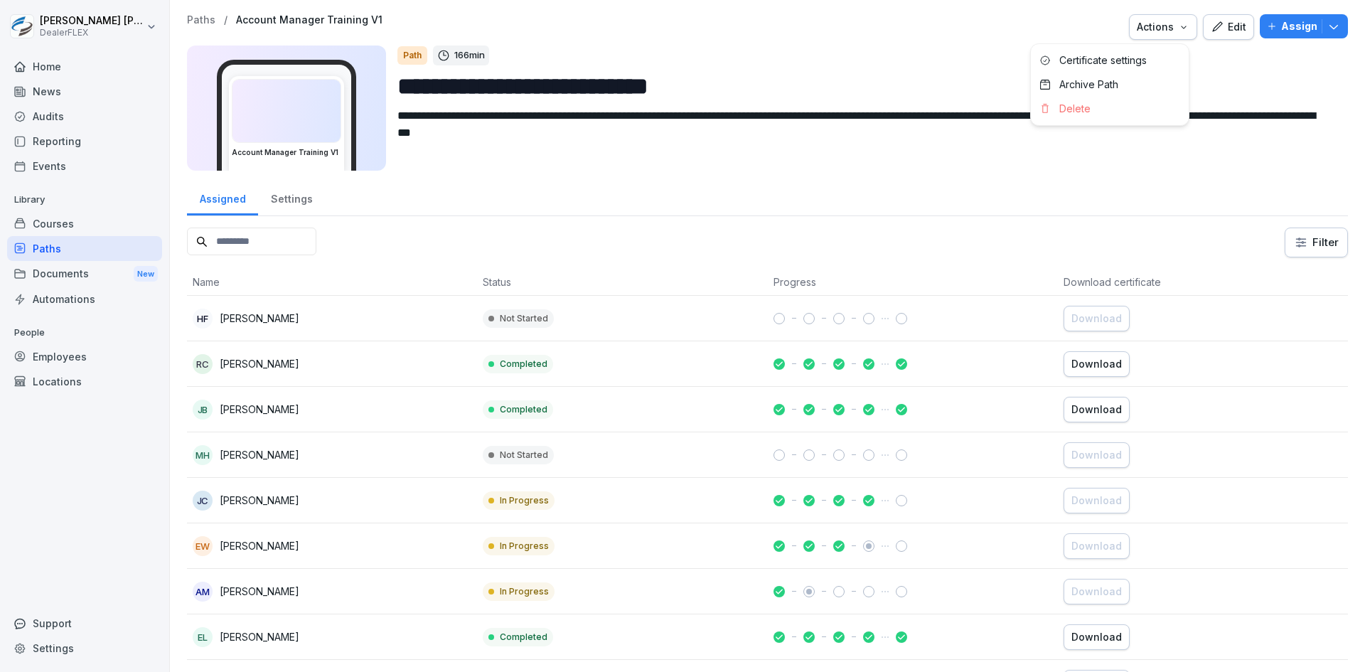
click at [1178, 31] on icon "button" at bounding box center [1183, 26] width 11 height 11
click at [1250, 77] on html "**********" at bounding box center [682, 336] width 1365 height 672
click at [451, 365] on div "RC [PERSON_NAME]" at bounding box center [332, 364] width 279 height 20
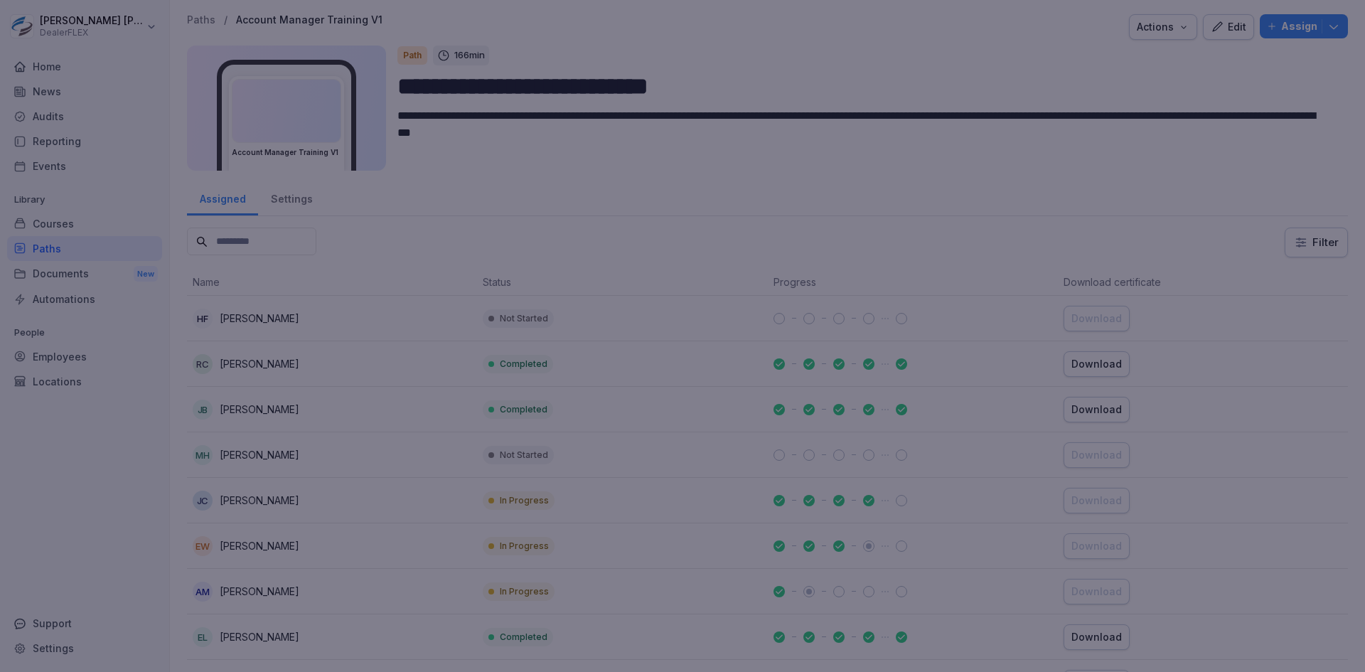
click at [1029, 117] on div at bounding box center [682, 336] width 1365 height 672
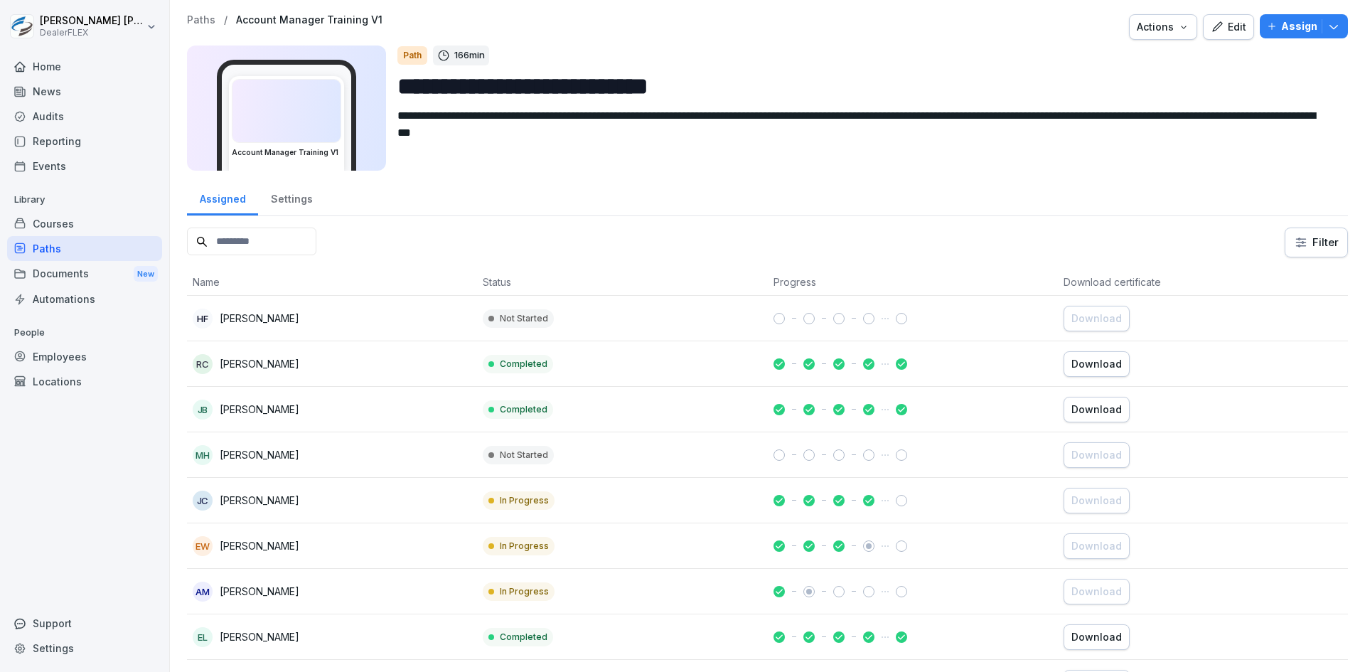
click at [358, 365] on div "RC [PERSON_NAME]" at bounding box center [332, 364] width 279 height 20
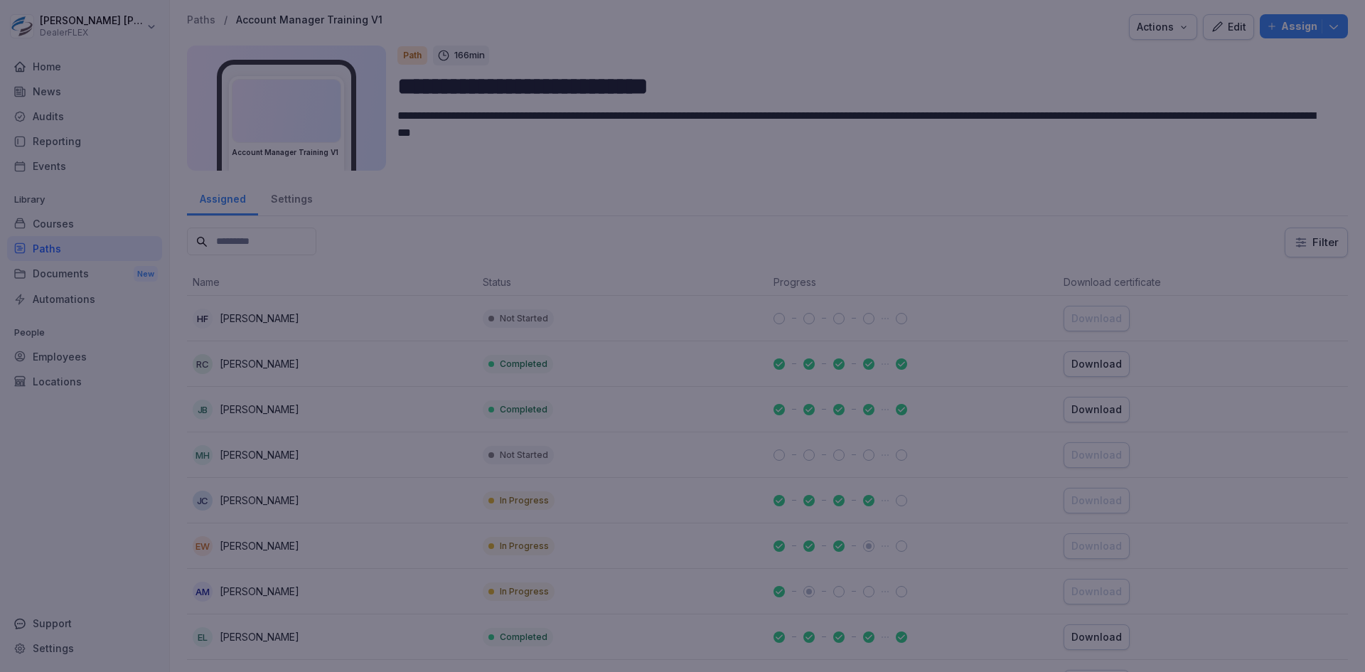
click at [370, 278] on div at bounding box center [682, 336] width 1365 height 672
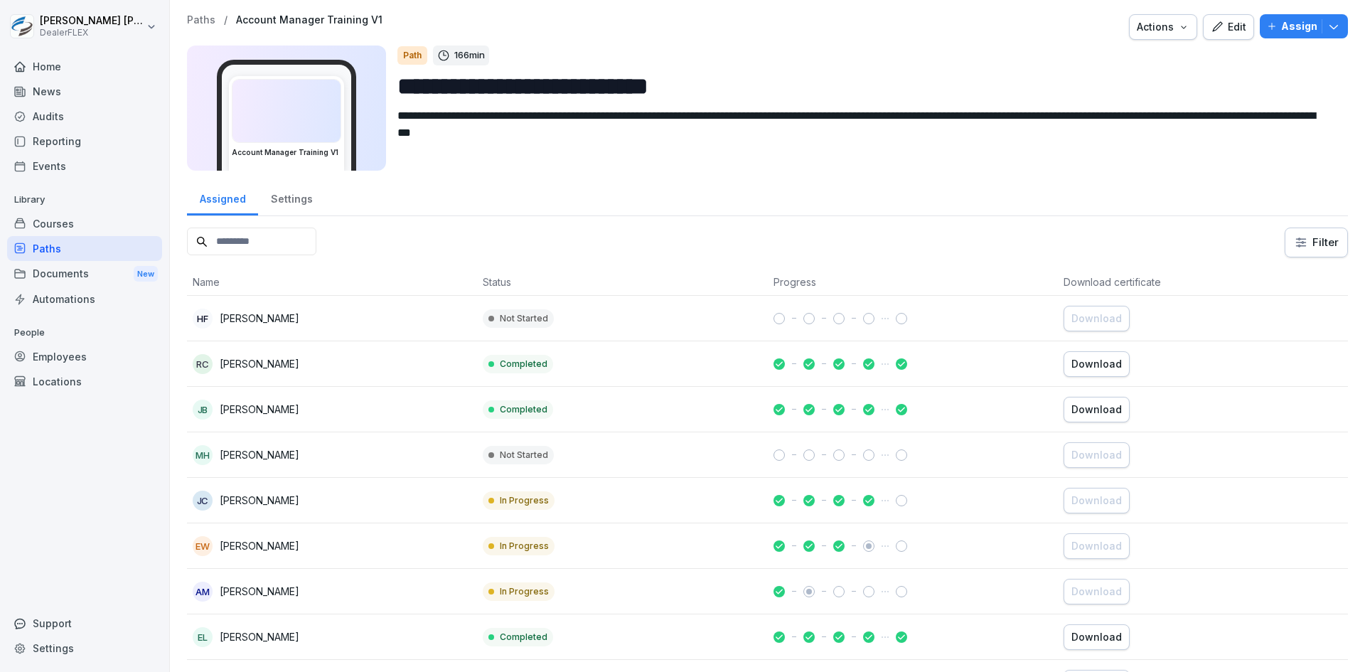
click at [333, 322] on div "[PERSON_NAME]" at bounding box center [332, 318] width 279 height 20
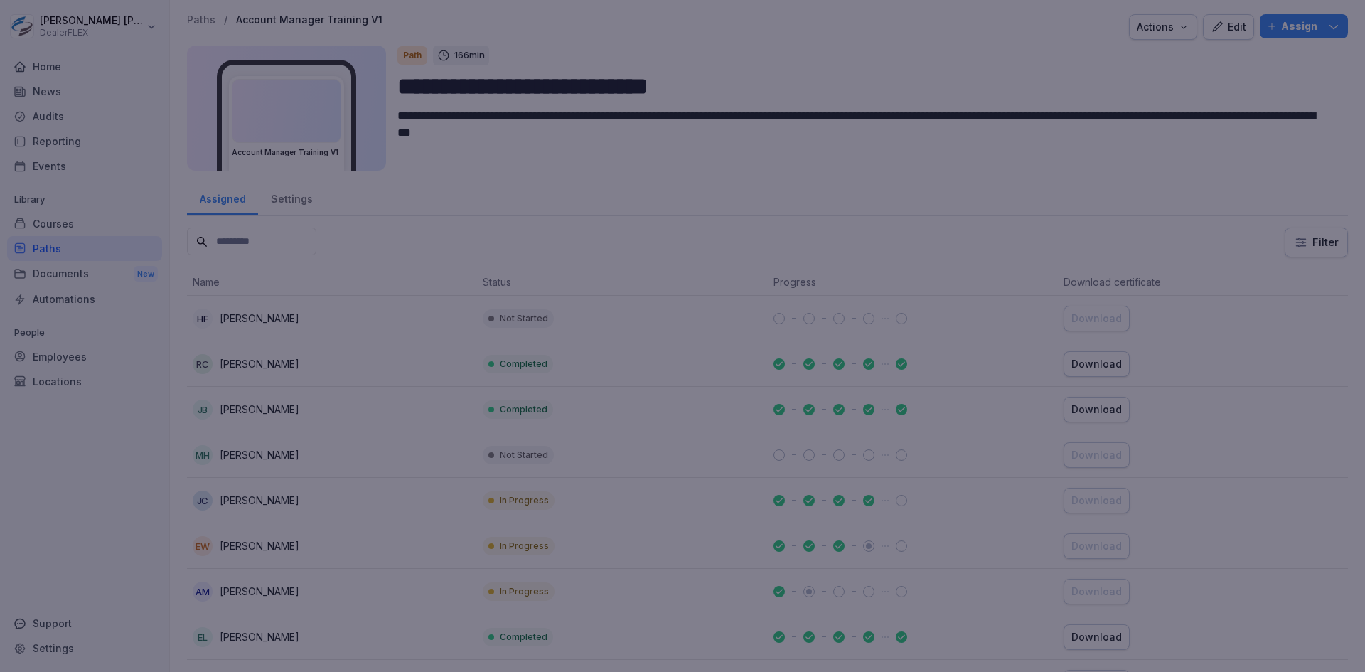
click at [367, 301] on div at bounding box center [682, 336] width 1365 height 672
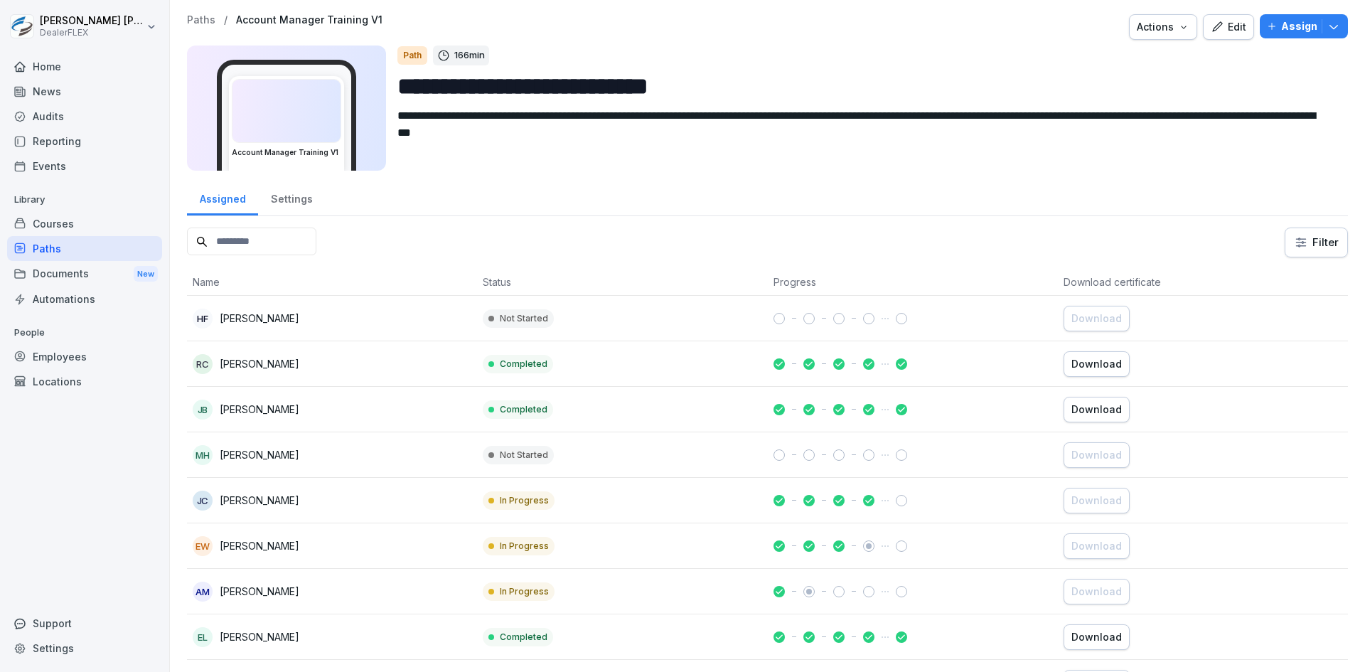
click at [354, 419] on div "[PERSON_NAME]" at bounding box center [332, 409] width 279 height 20
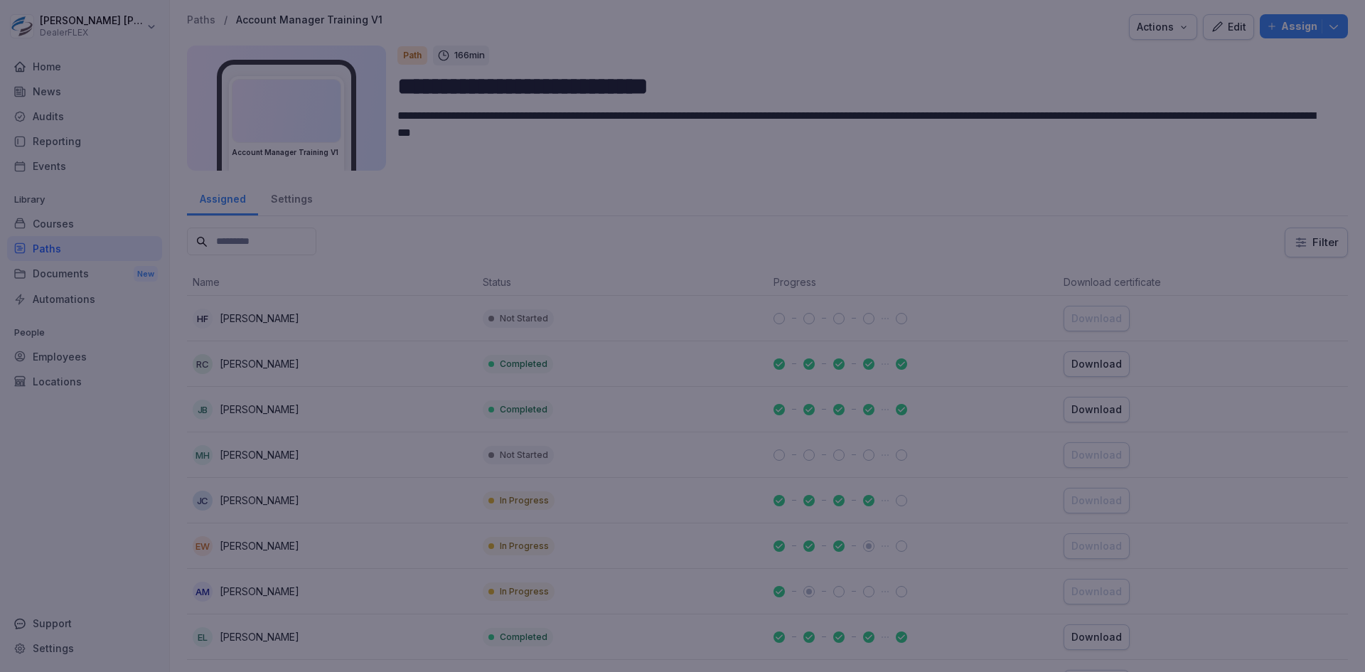
click at [387, 310] on div at bounding box center [682, 336] width 1365 height 672
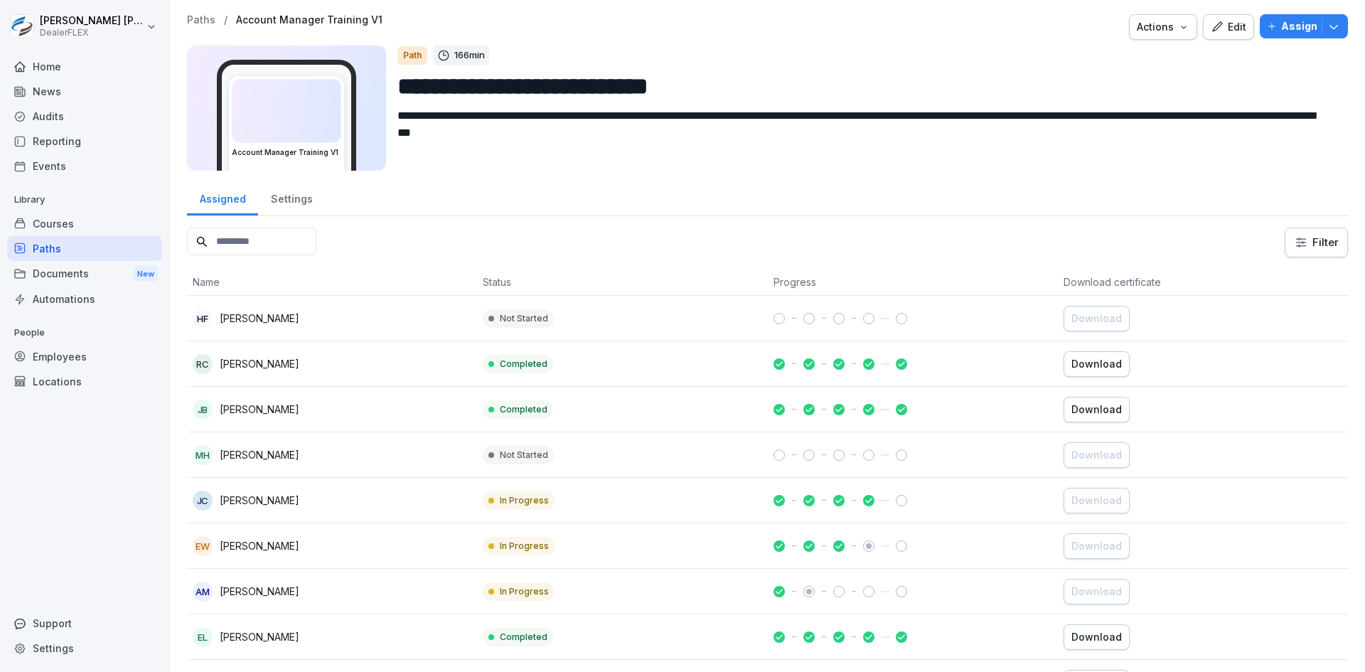
click at [353, 456] on div "MH [PERSON_NAME]" at bounding box center [332, 455] width 279 height 20
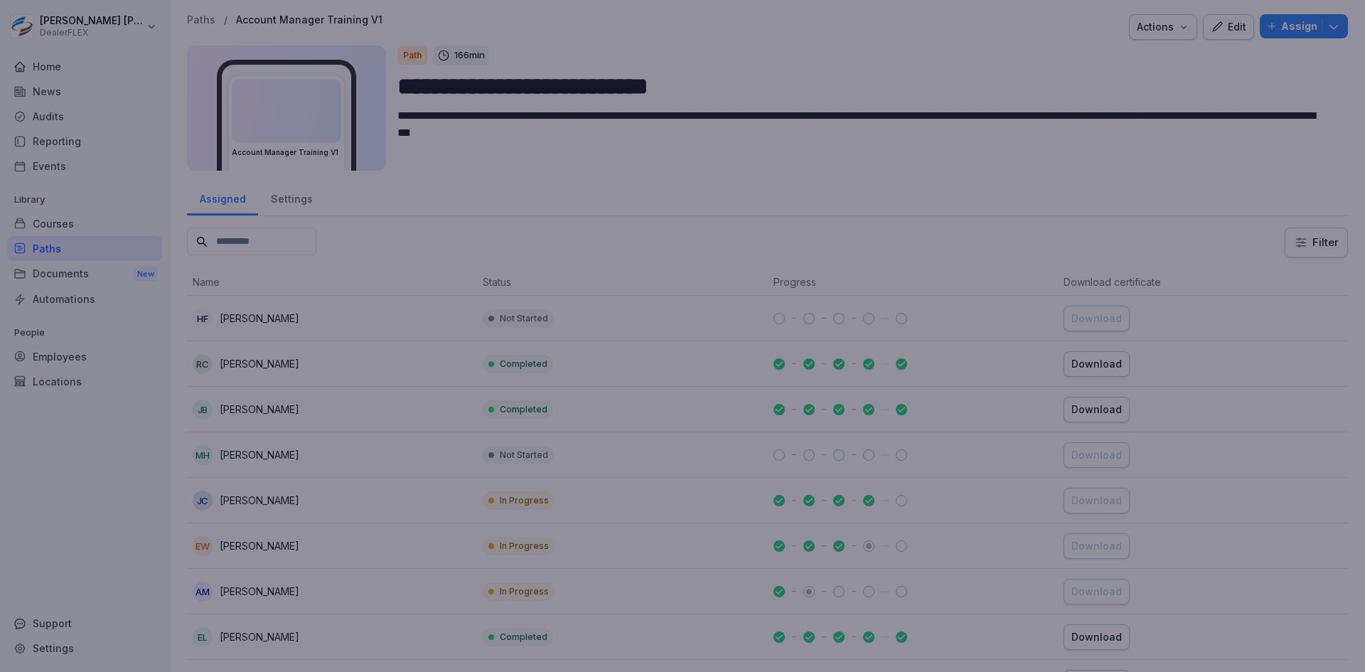
click at [399, 283] on div at bounding box center [682, 336] width 1365 height 672
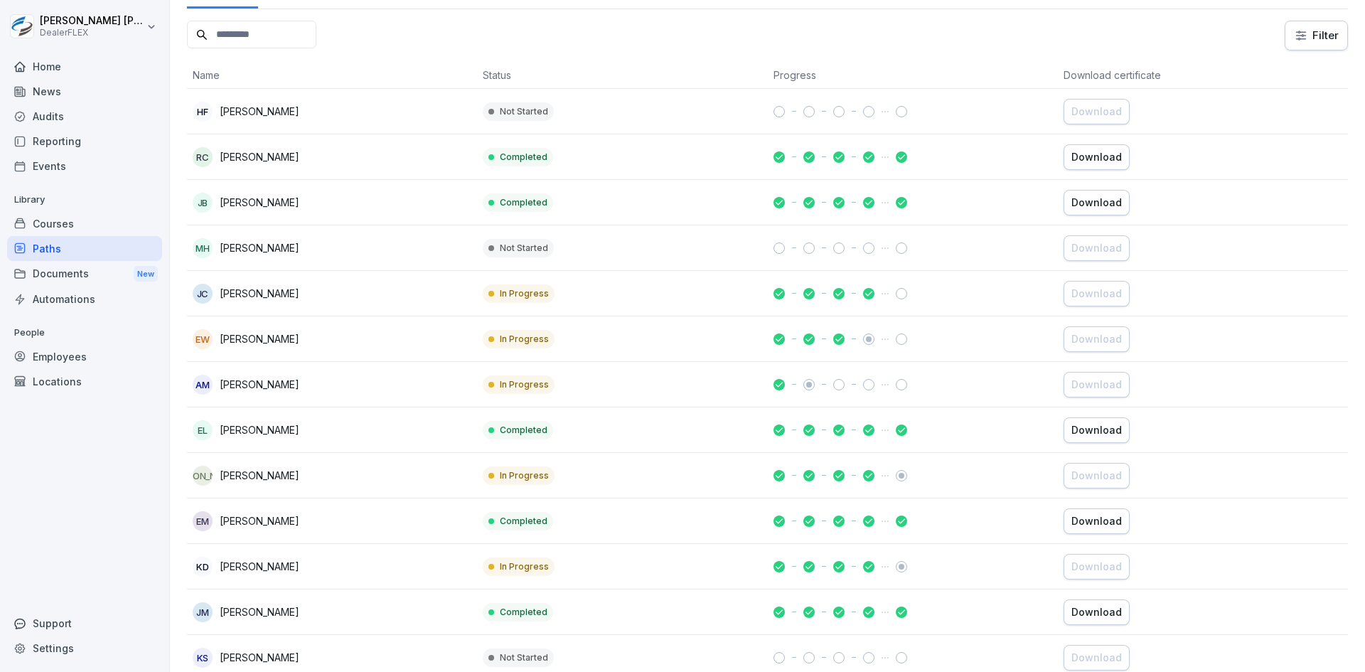
scroll to position [213, 0]
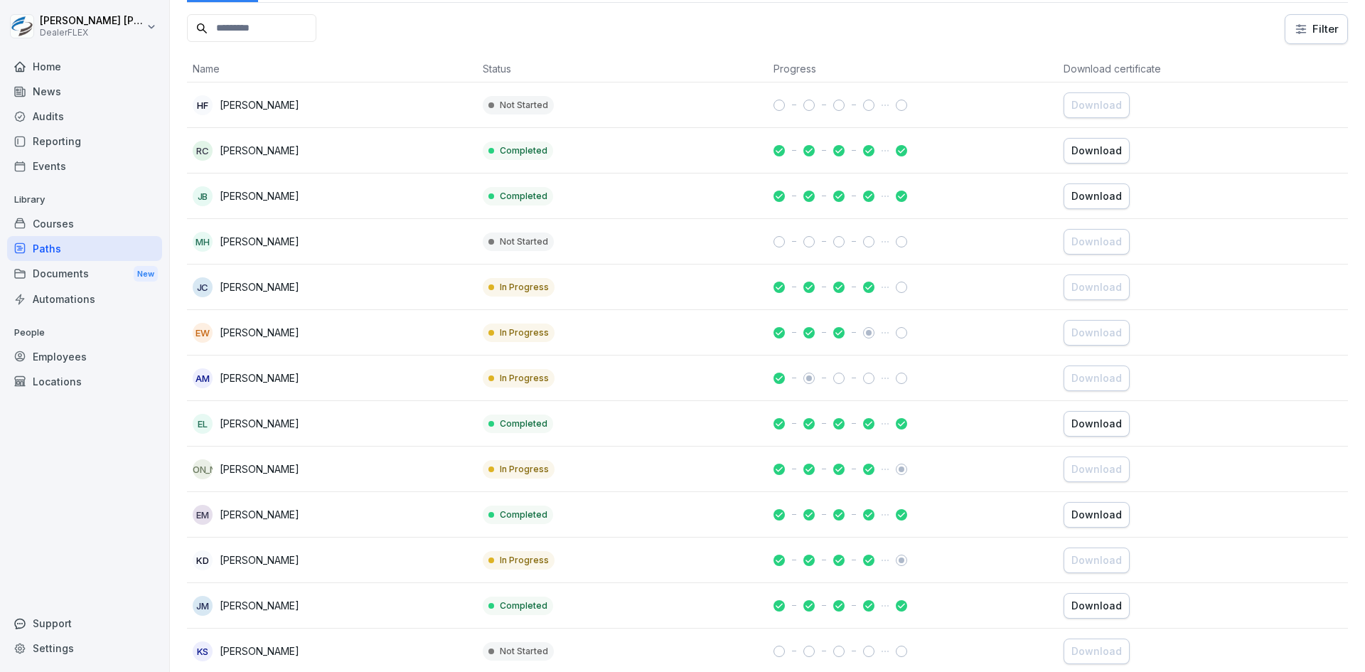
click at [369, 288] on div "[PERSON_NAME] [PERSON_NAME]" at bounding box center [332, 287] width 279 height 20
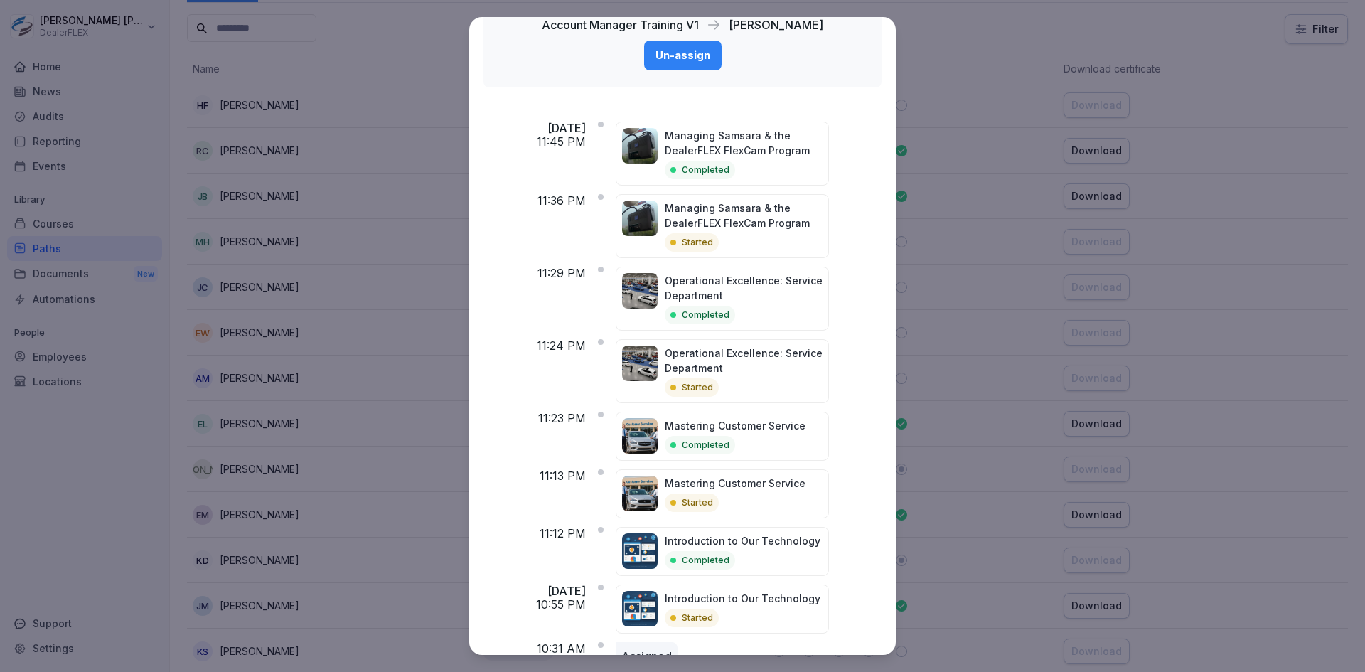
scroll to position [191, 0]
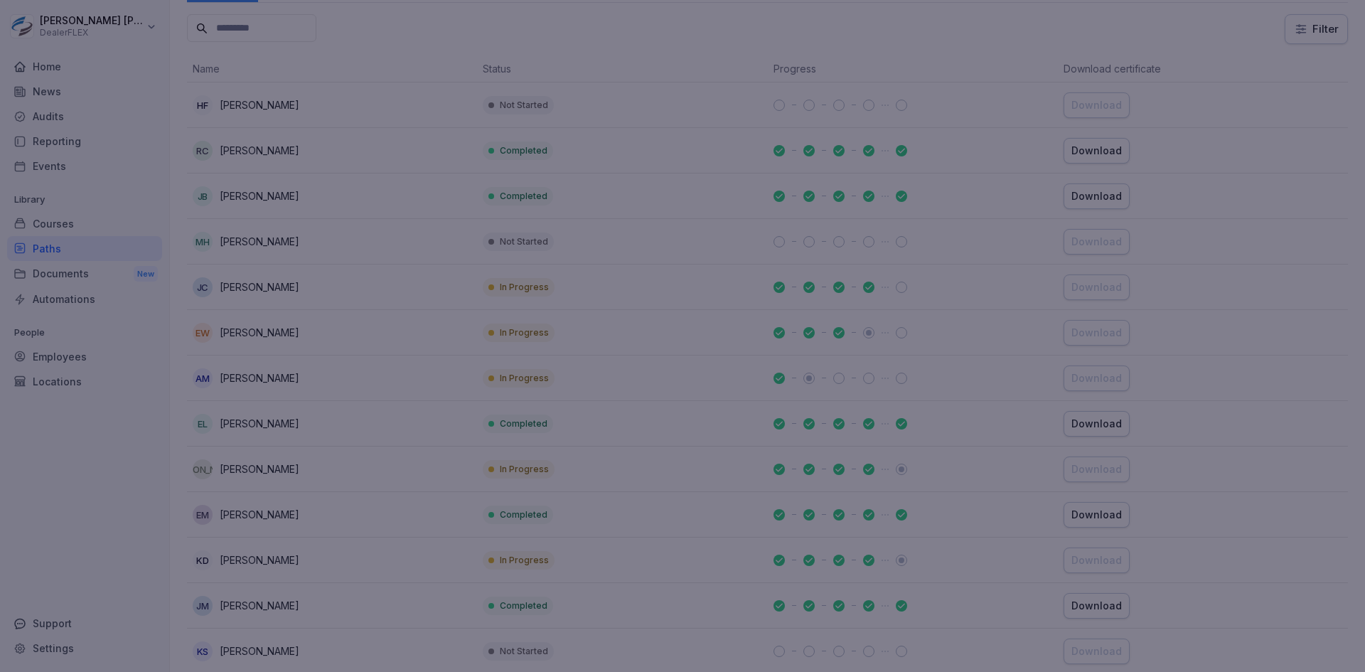
click at [409, 347] on div at bounding box center [682, 336] width 1365 height 672
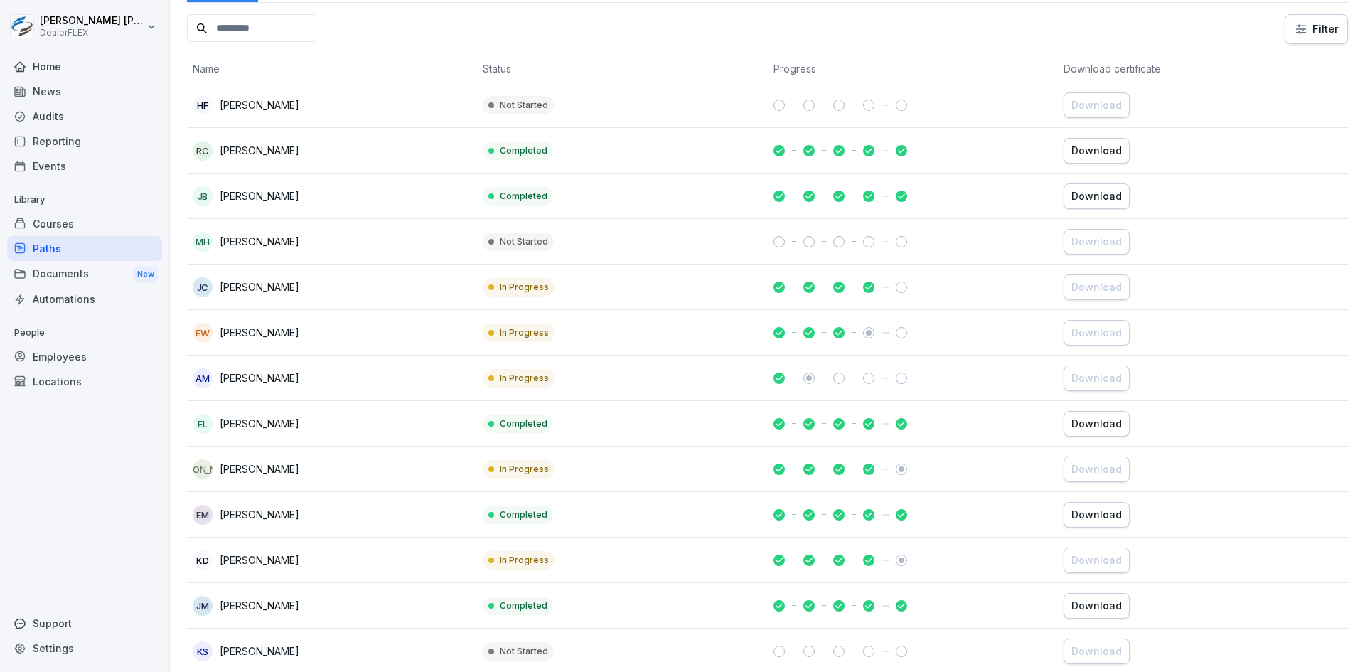
click at [357, 339] on div "EW [PERSON_NAME]" at bounding box center [332, 333] width 279 height 20
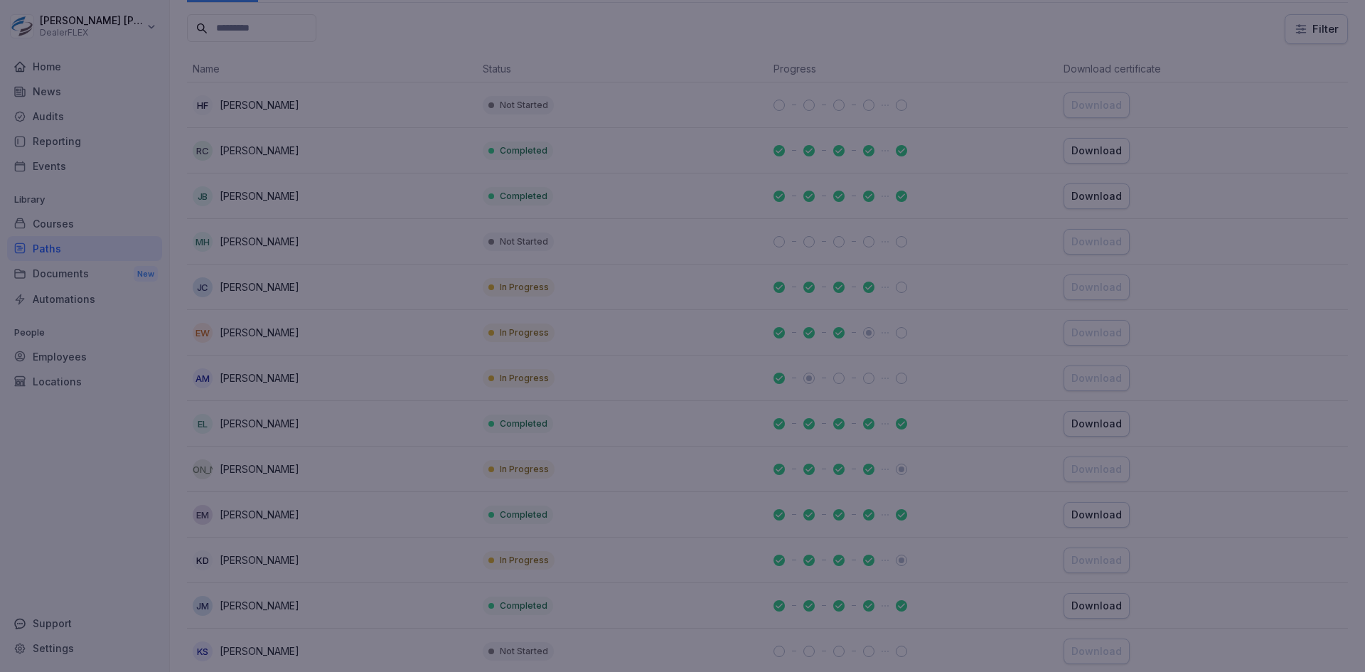
click at [367, 313] on div at bounding box center [682, 336] width 1365 height 672
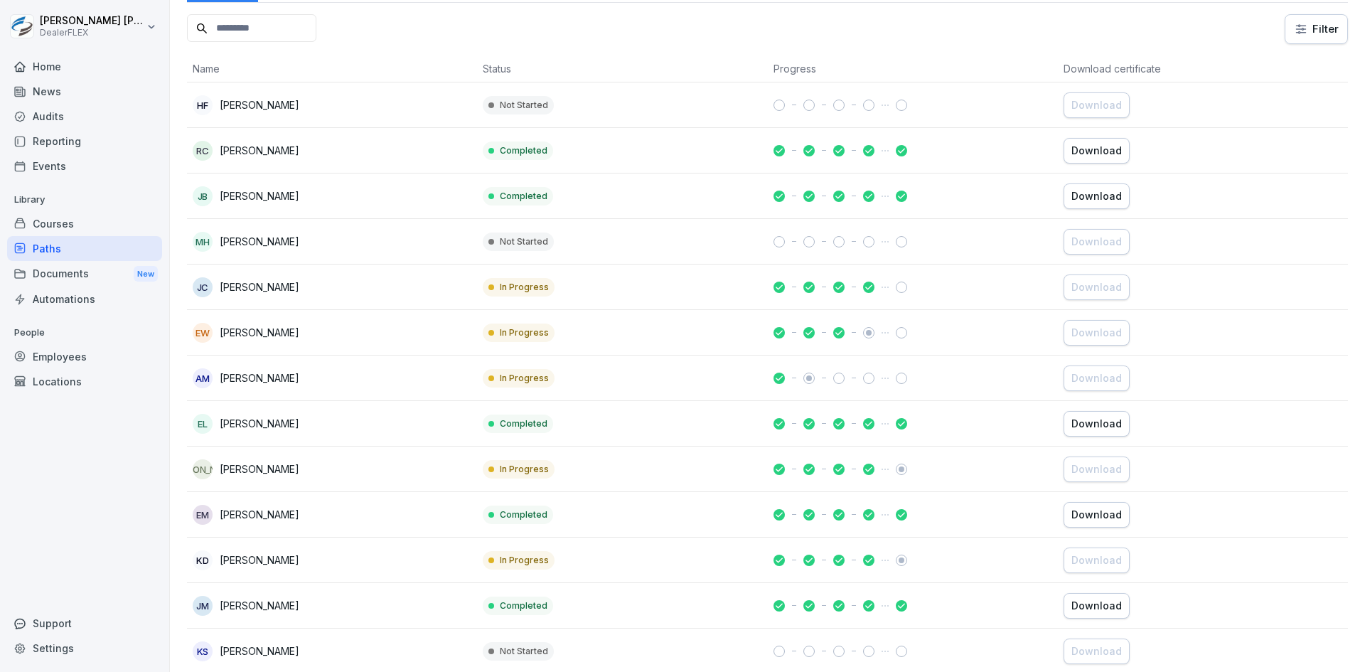
click at [388, 379] on div "AM [PERSON_NAME]" at bounding box center [332, 378] width 279 height 20
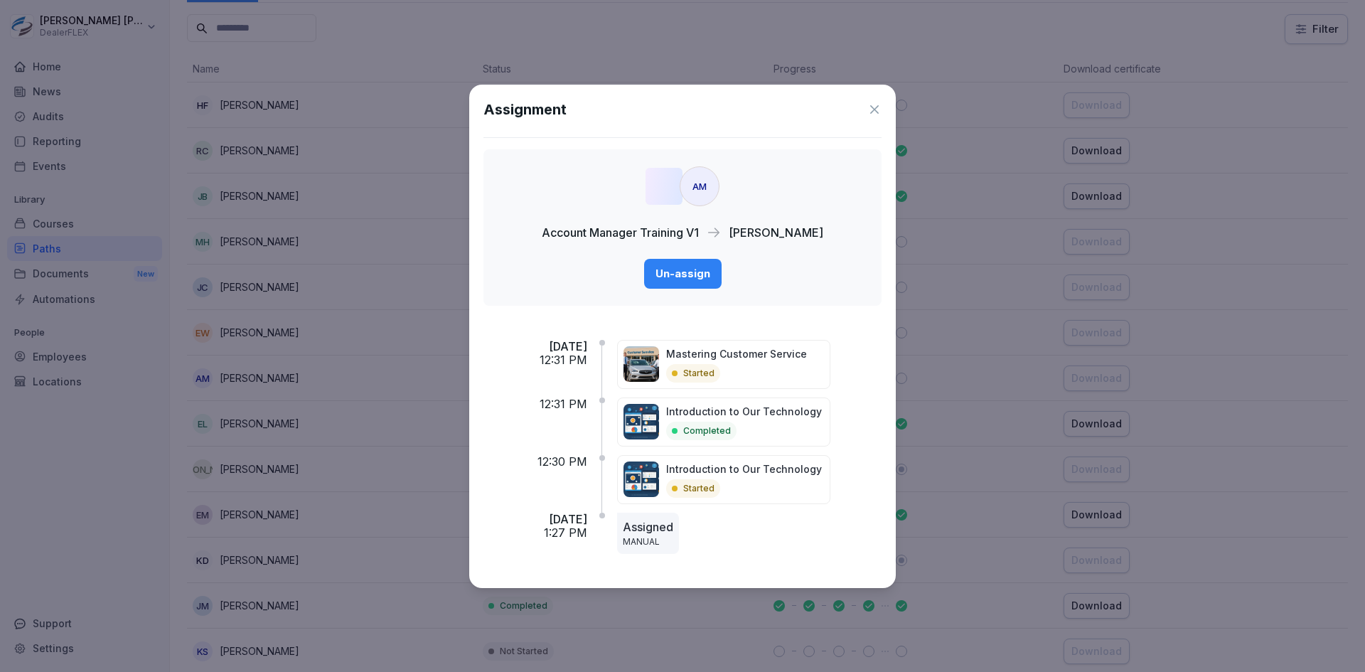
click at [874, 112] on icon at bounding box center [874, 109] width 14 height 14
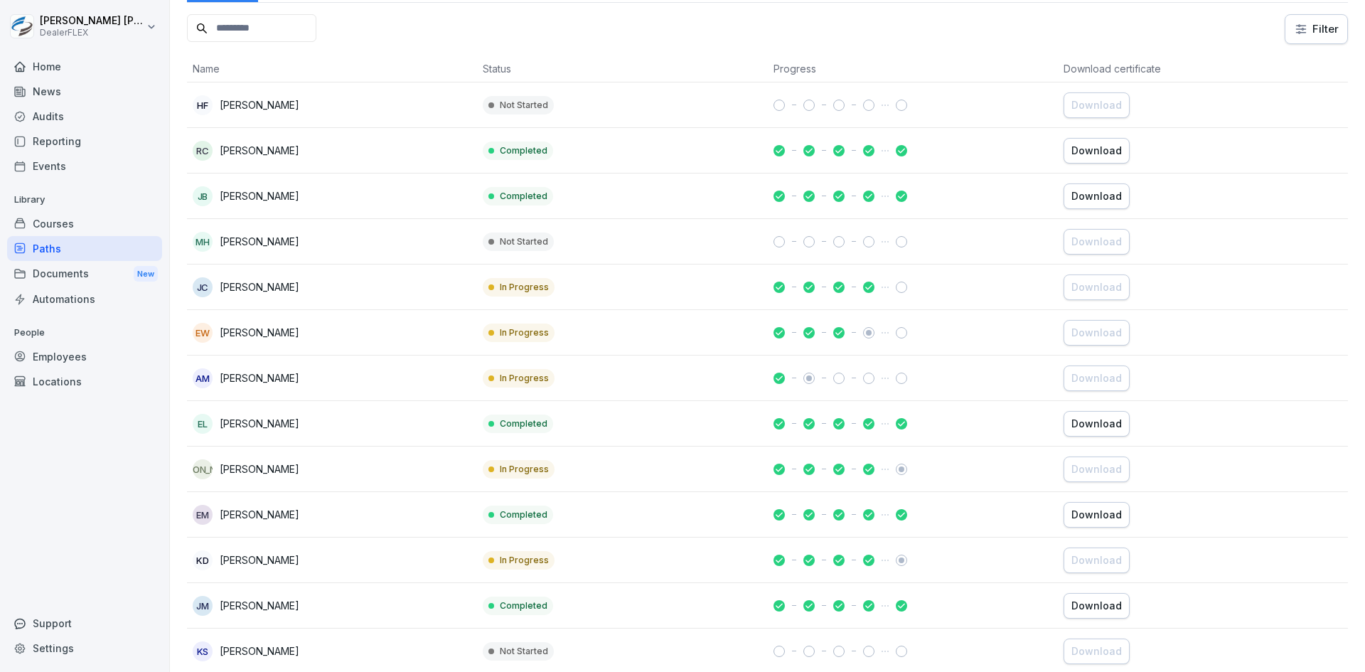
click at [392, 472] on div "[PERSON_NAME]" at bounding box center [332, 469] width 279 height 20
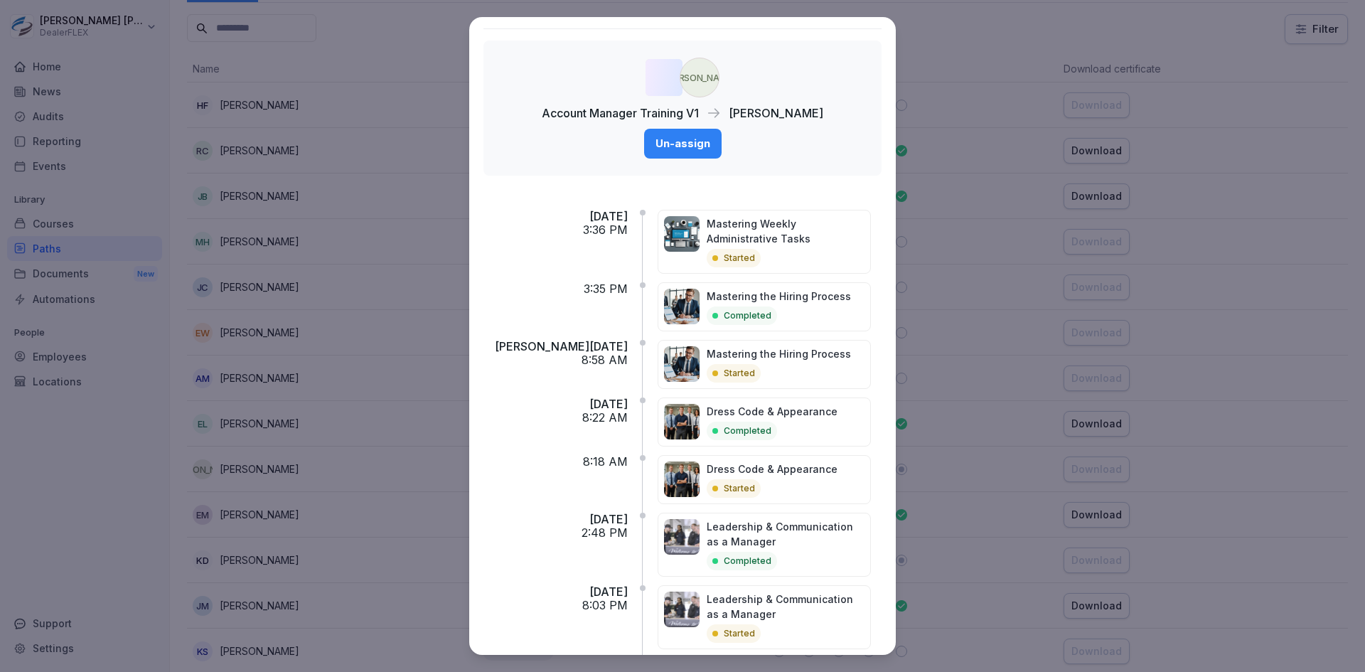
scroll to position [0, 0]
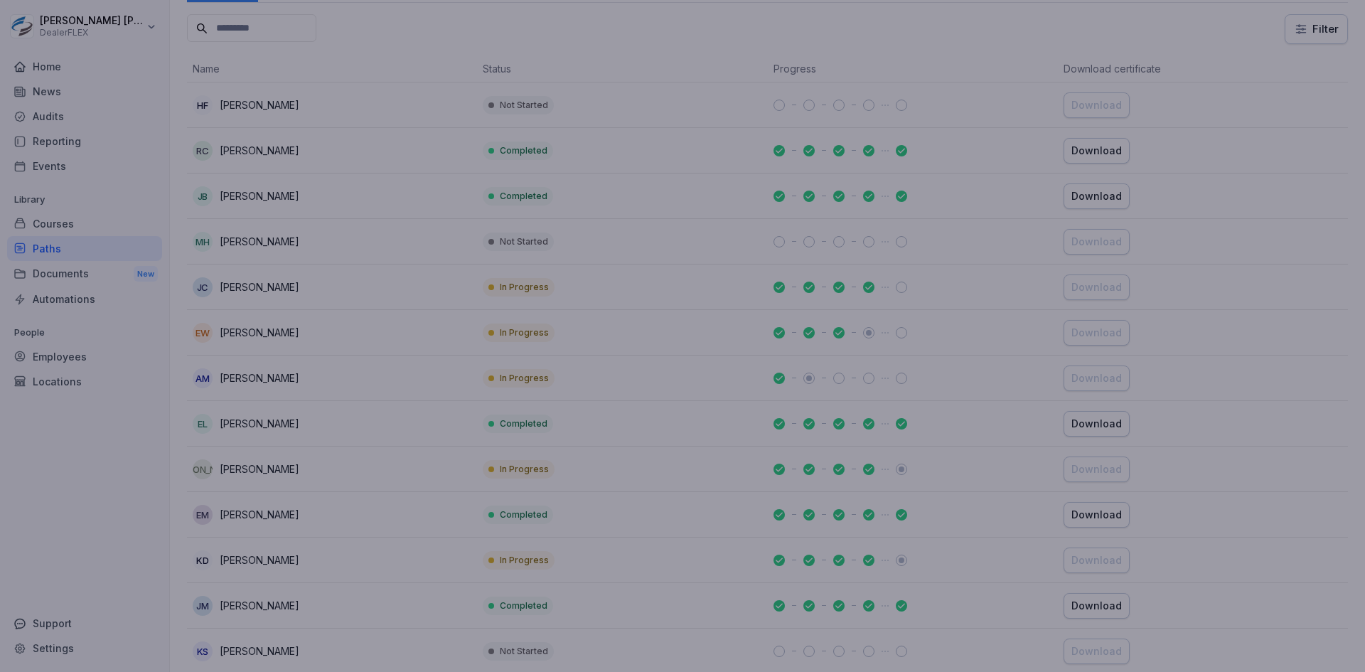
click at [993, 367] on div at bounding box center [682, 336] width 1365 height 672
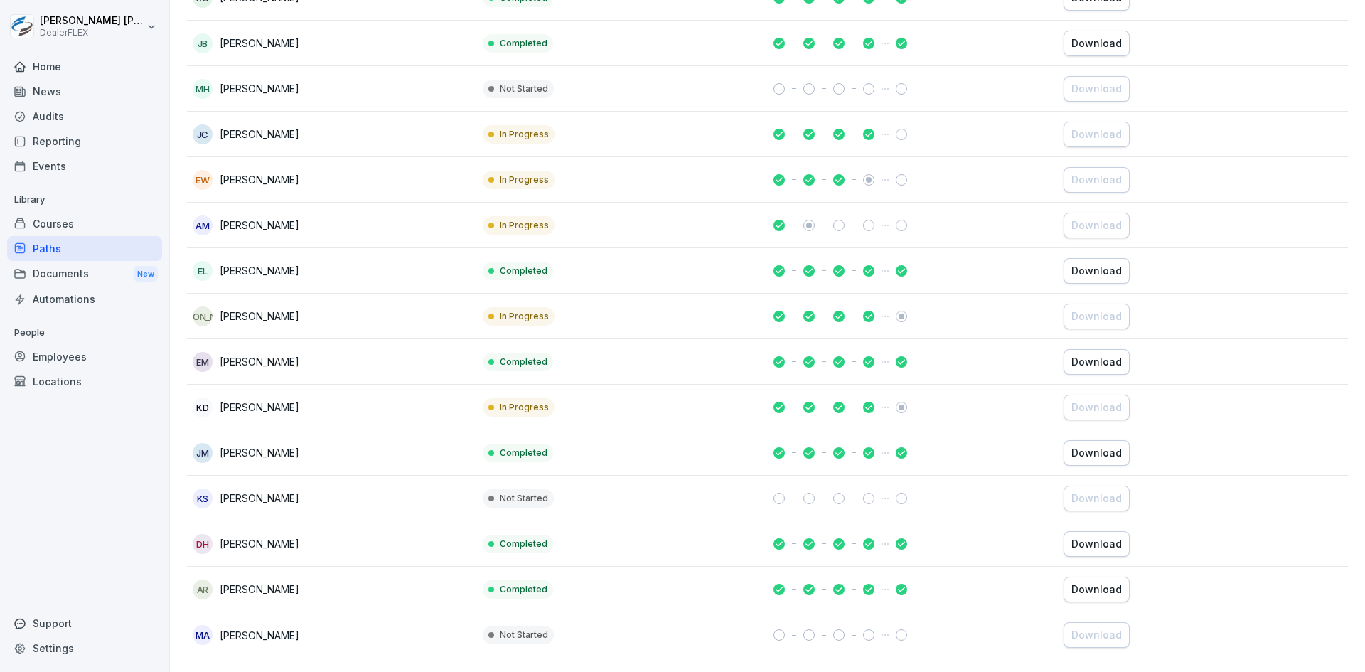
scroll to position [377, 0]
click at [336, 449] on div "[PERSON_NAME] [PERSON_NAME]" at bounding box center [332, 453] width 279 height 20
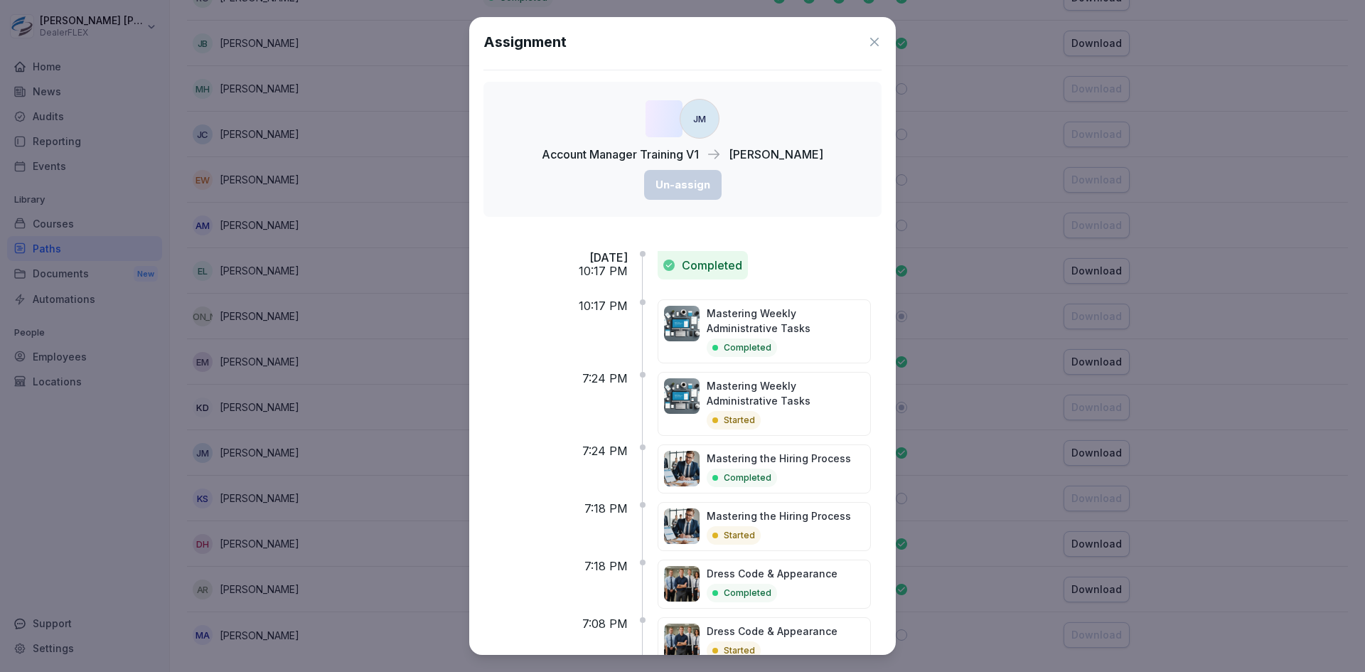
click at [870, 41] on icon at bounding box center [874, 42] width 9 height 9
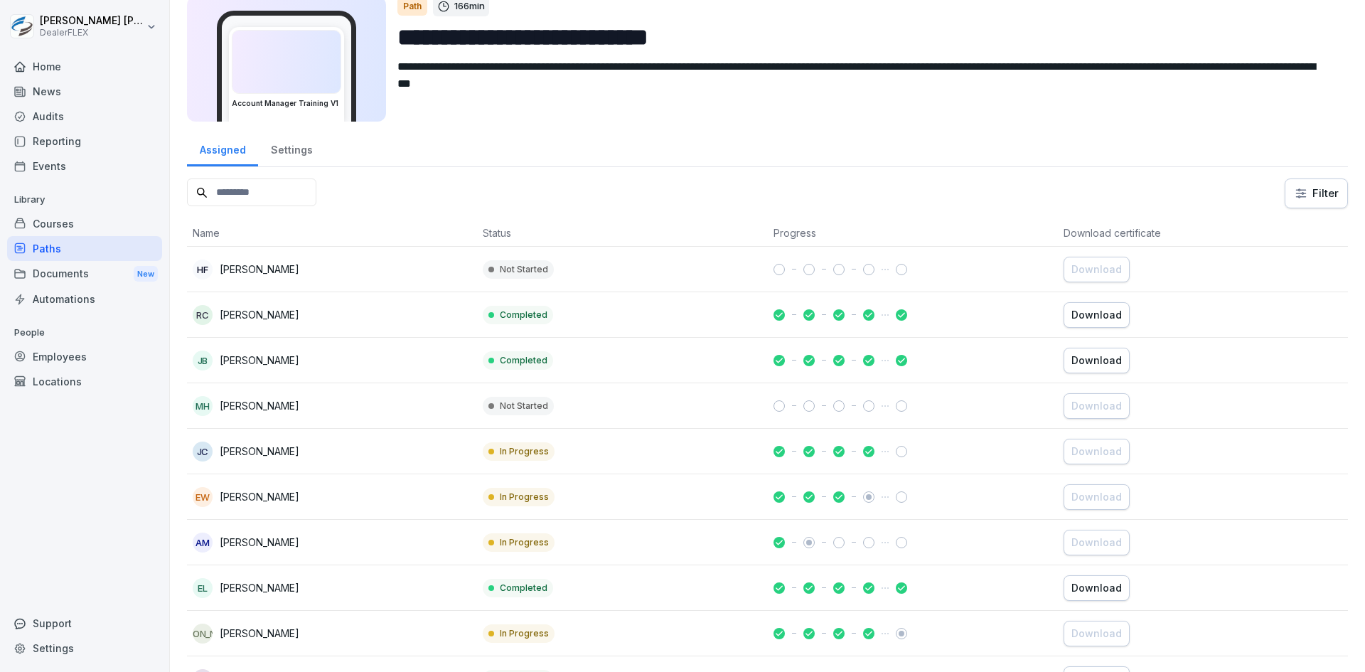
scroll to position [0, 0]
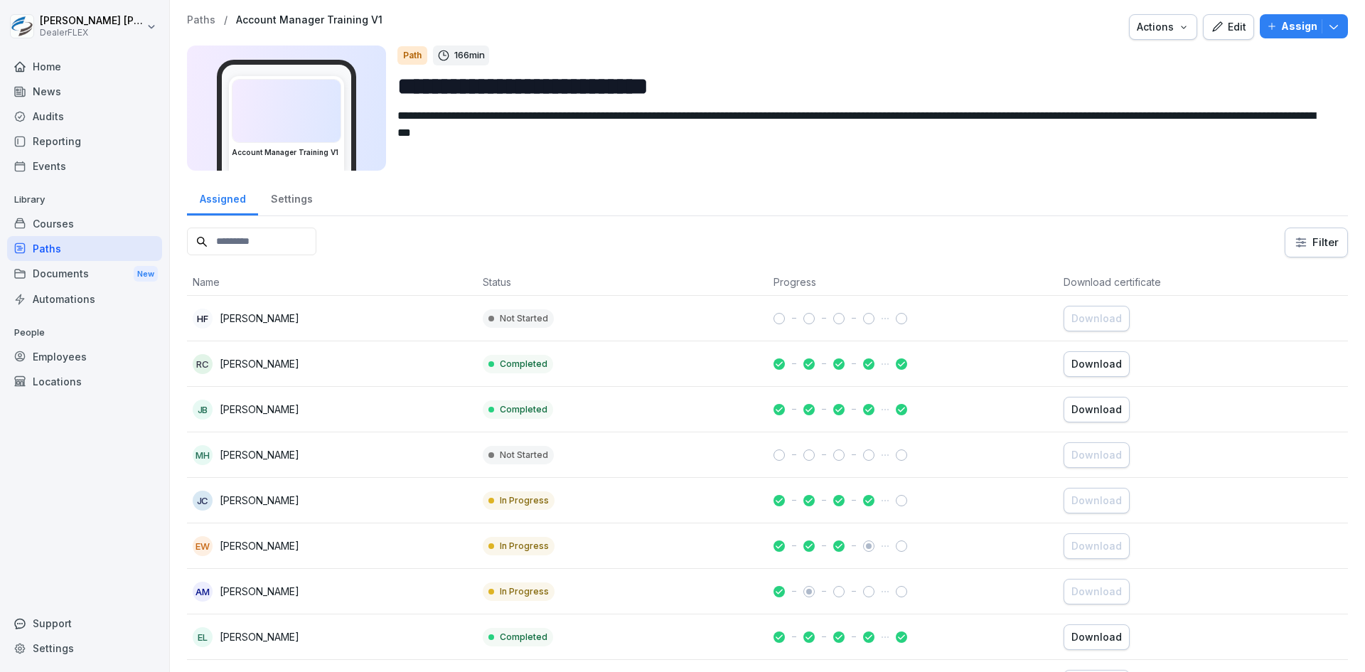
click at [306, 456] on div "MH [PERSON_NAME]" at bounding box center [332, 455] width 279 height 20
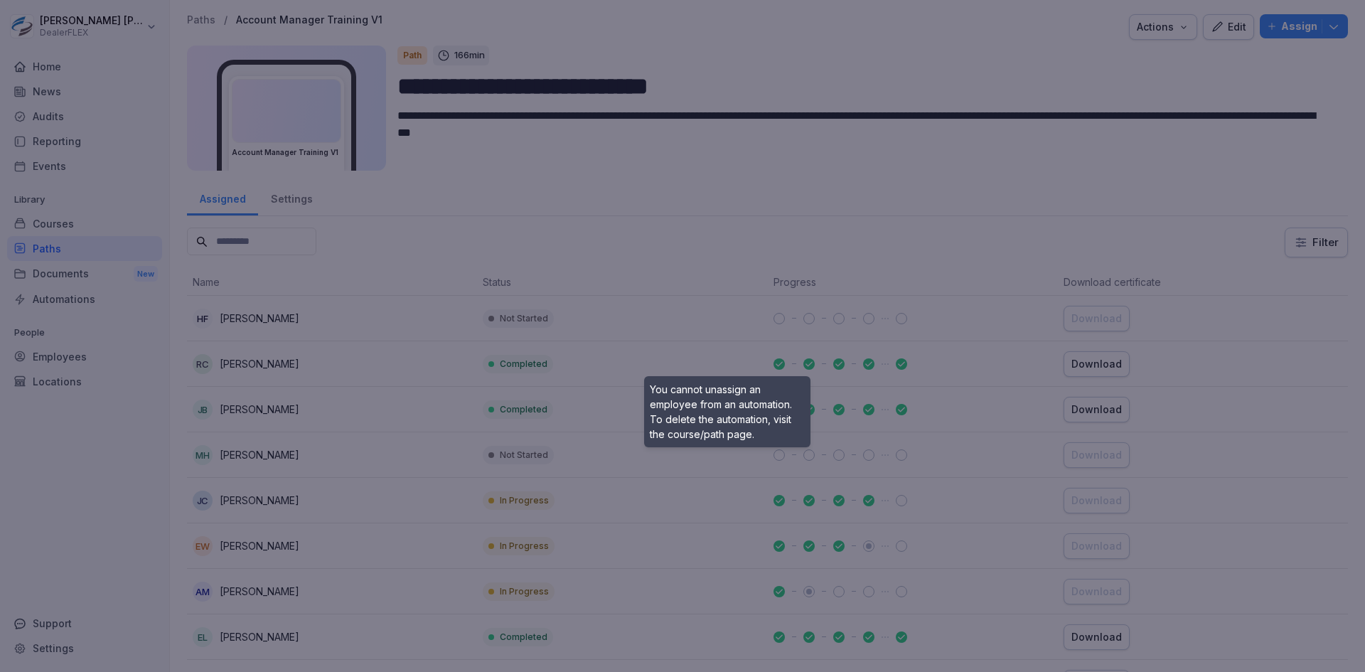
click at [1053, 247] on div at bounding box center [682, 336] width 1365 height 672
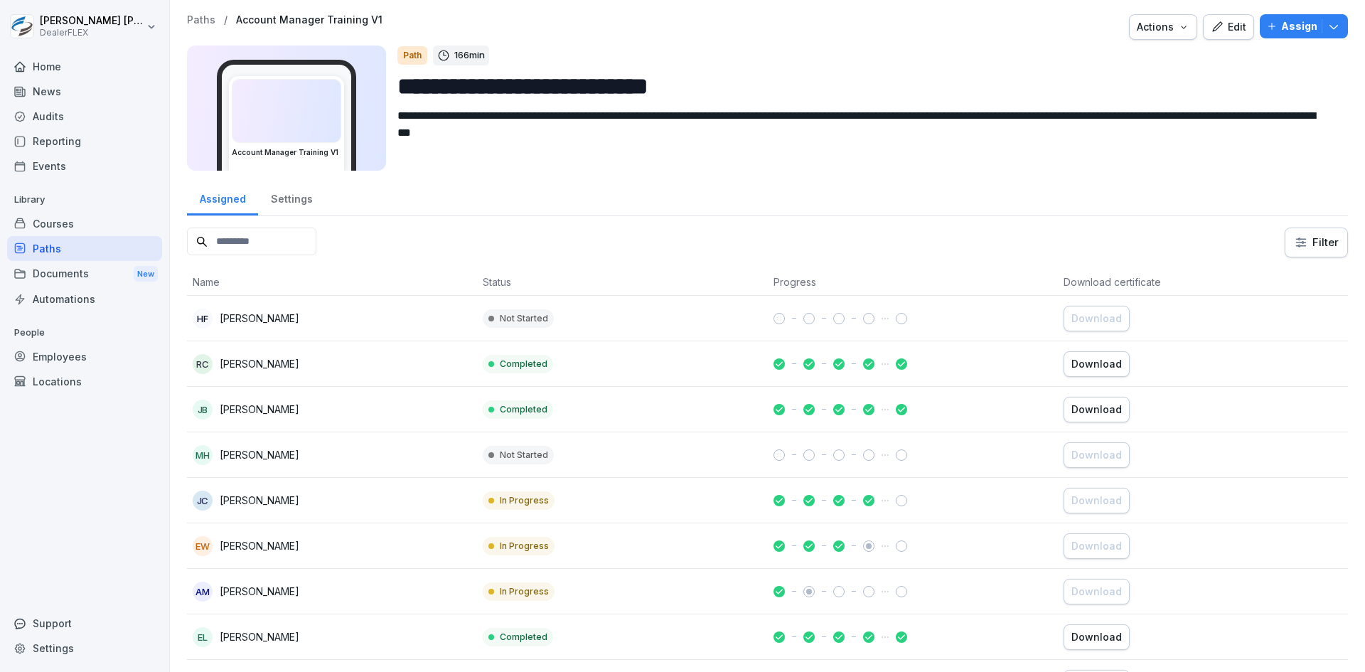
click at [267, 455] on p "[PERSON_NAME]" at bounding box center [260, 454] width 80 height 15
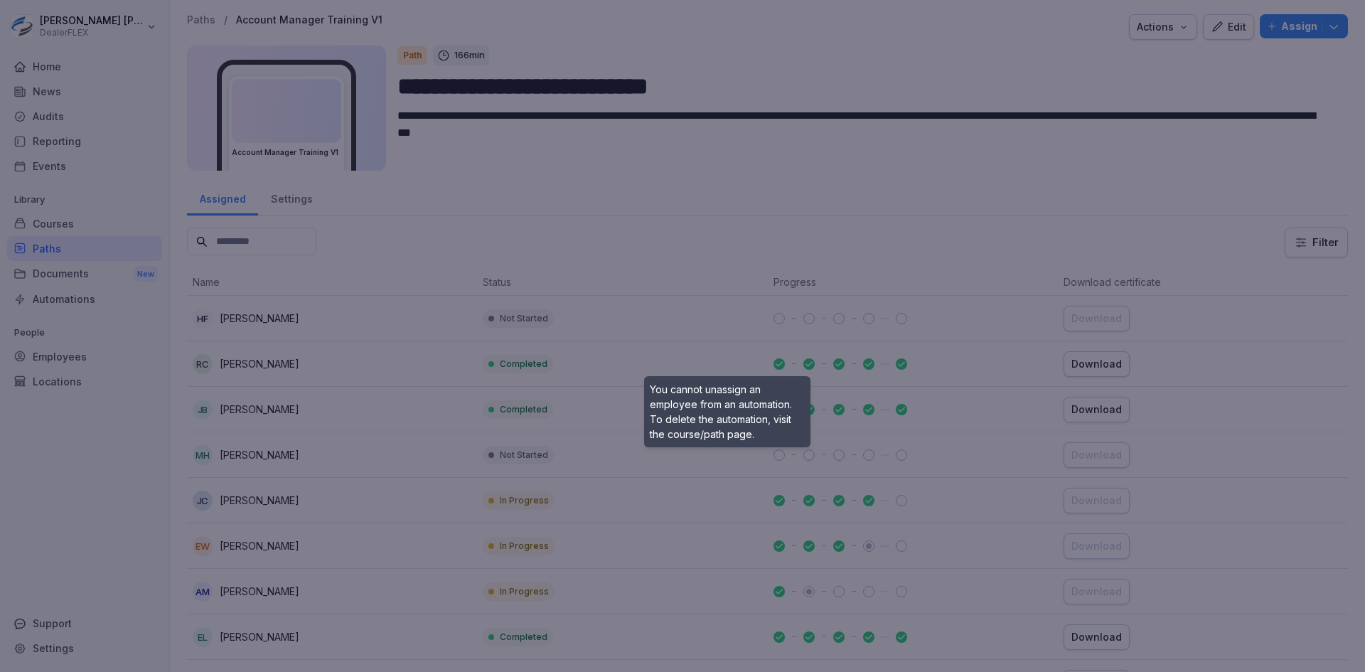
click at [675, 136] on div at bounding box center [682, 336] width 1365 height 672
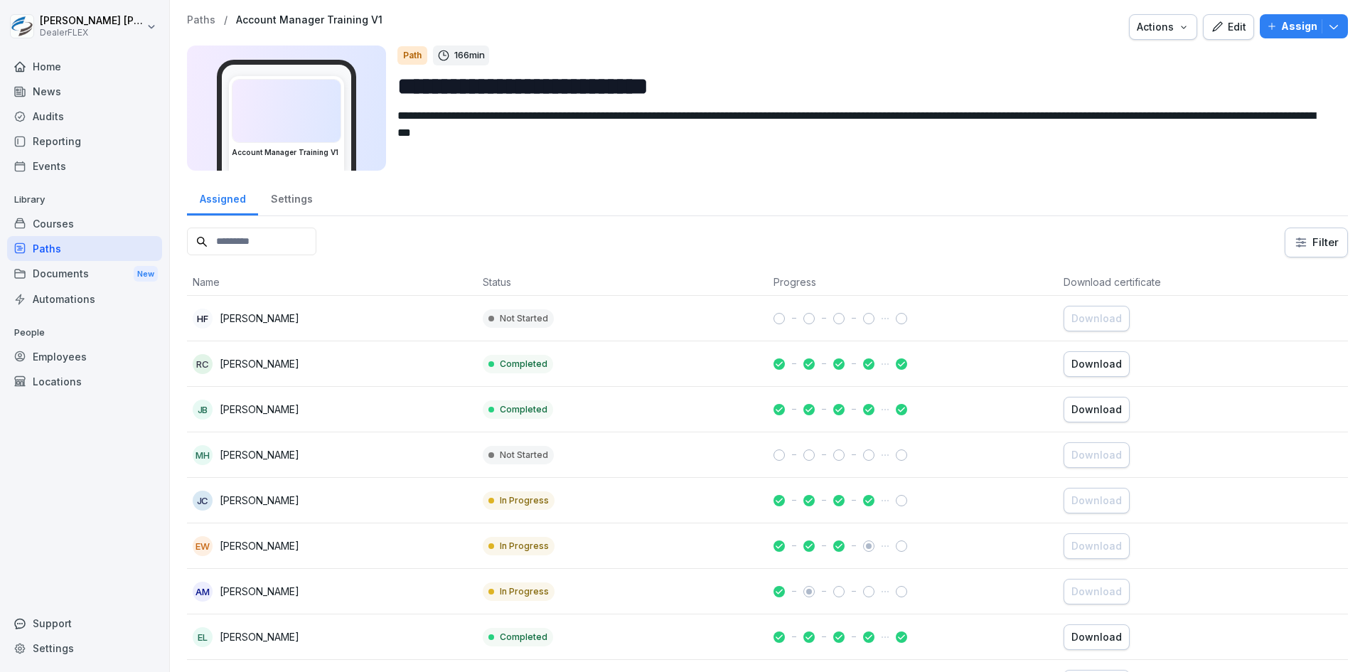
click at [286, 323] on div "[PERSON_NAME]" at bounding box center [332, 318] width 279 height 20
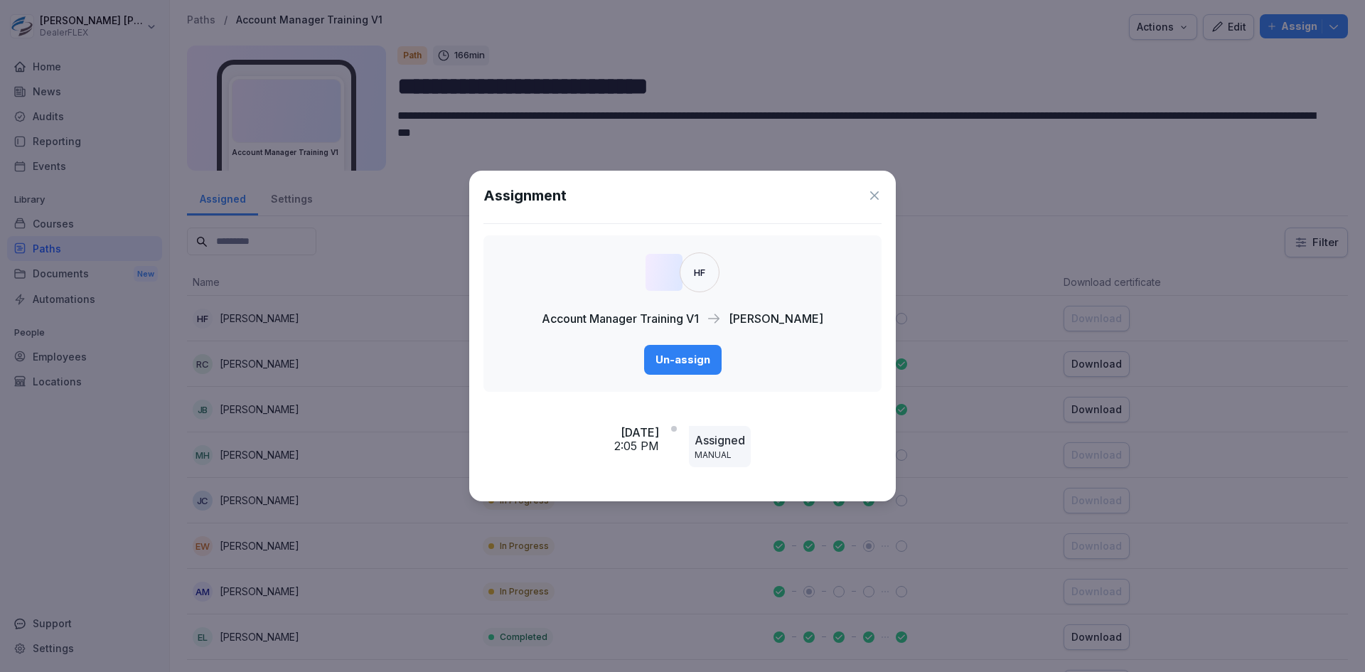
click at [848, 342] on div "HF Account Manager Training V1 [PERSON_NAME] Un-assign" at bounding box center [682, 313] width 398 height 156
click at [871, 198] on icon at bounding box center [874, 195] width 9 height 9
